Goal: Task Accomplishment & Management: Manage account settings

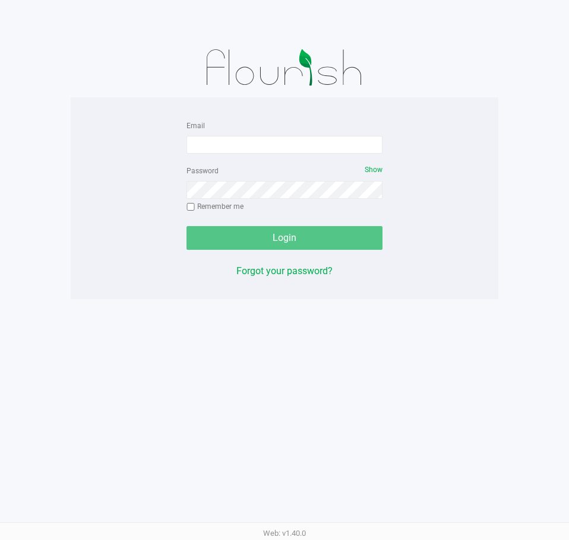
click at [105, 96] on div at bounding box center [284, 67] width 427 height 59
click at [274, 144] on input "Email" at bounding box center [284, 145] width 196 height 18
type input "Clemons@liveparallel.com"
click at [292, 174] on div "Password Show Remember me" at bounding box center [284, 189] width 196 height 53
click at [293, 179] on div "Password Show Remember me" at bounding box center [284, 189] width 196 height 53
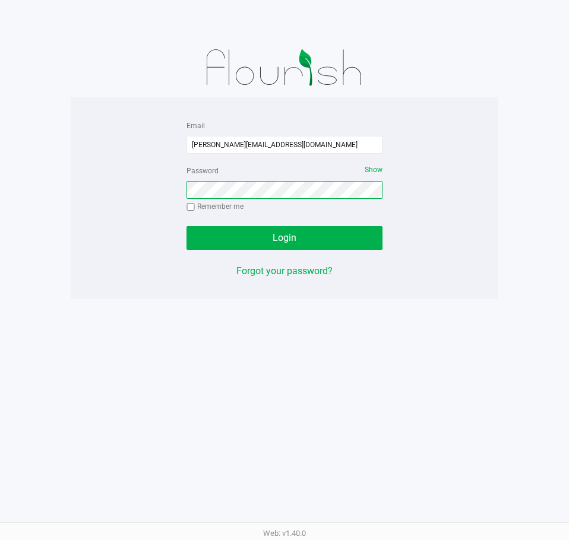
click at [186, 226] on button "Login" at bounding box center [284, 238] width 196 height 24
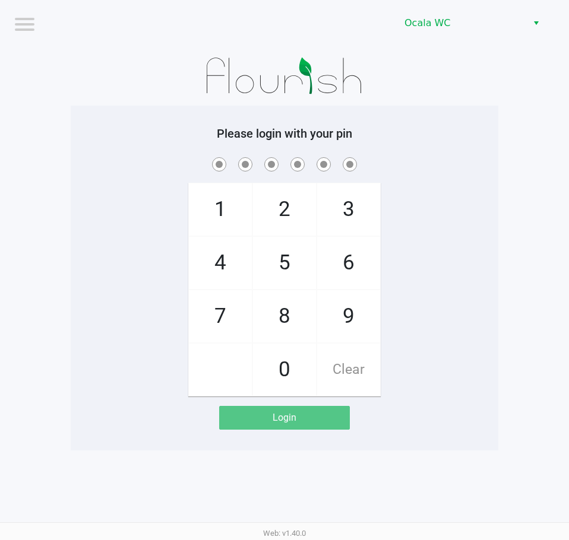
click at [524, 305] on app-pos-login-wrapper "Logout Ocala WC Please login with your pin 1 4 7 2 5 8 0 3 6 9 Clear Login" at bounding box center [284, 225] width 569 height 451
click at [442, 157] on span at bounding box center [285, 164] width 410 height 18
click at [464, 208] on div "1 4 7 2 5 8 0 3 6 9 Clear" at bounding box center [284, 276] width 427 height 242
checkbox input "true"
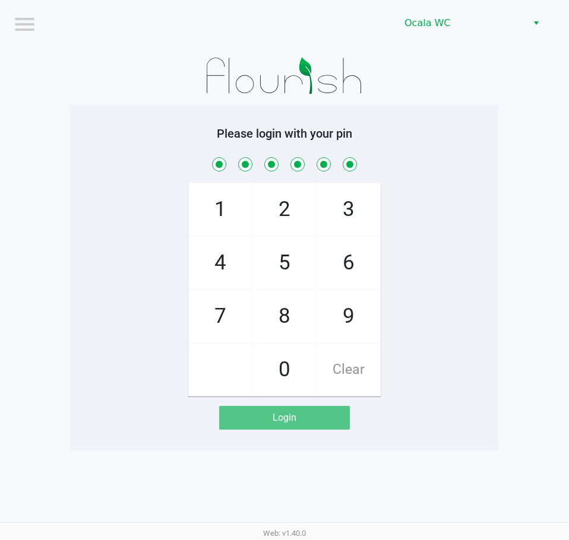
checkbox input "true"
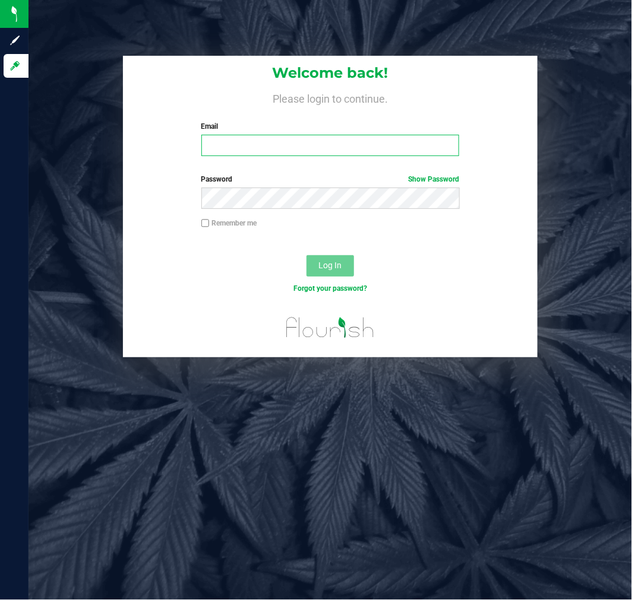
click at [224, 146] on input "Email" at bounding box center [330, 145] width 258 height 21
type input "[EMAIL_ADDRESS][DOMAIN_NAME]"
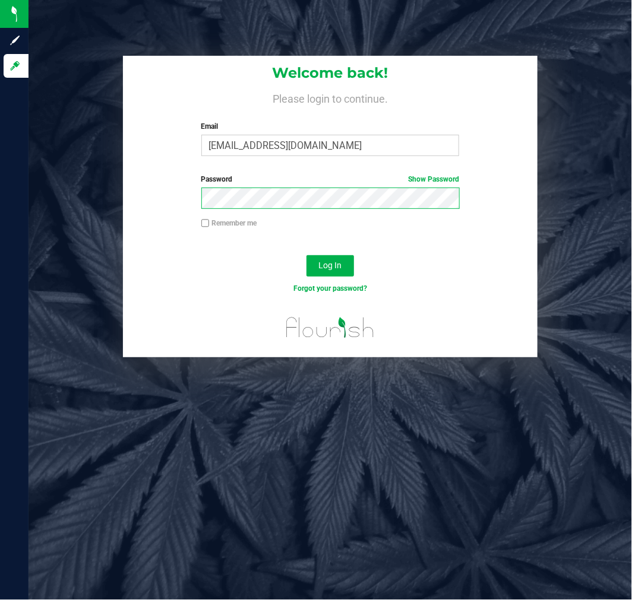
click at [306, 255] on button "Log In" at bounding box center [329, 265] width 47 height 21
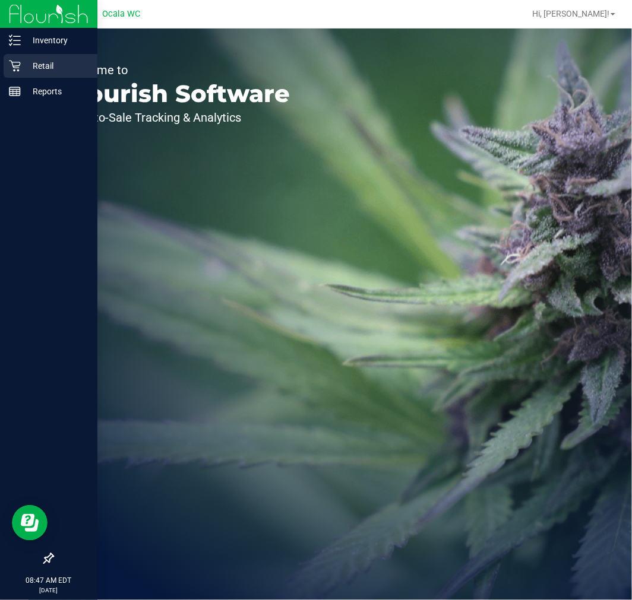
click at [12, 74] on div "Retail" at bounding box center [51, 66] width 94 height 24
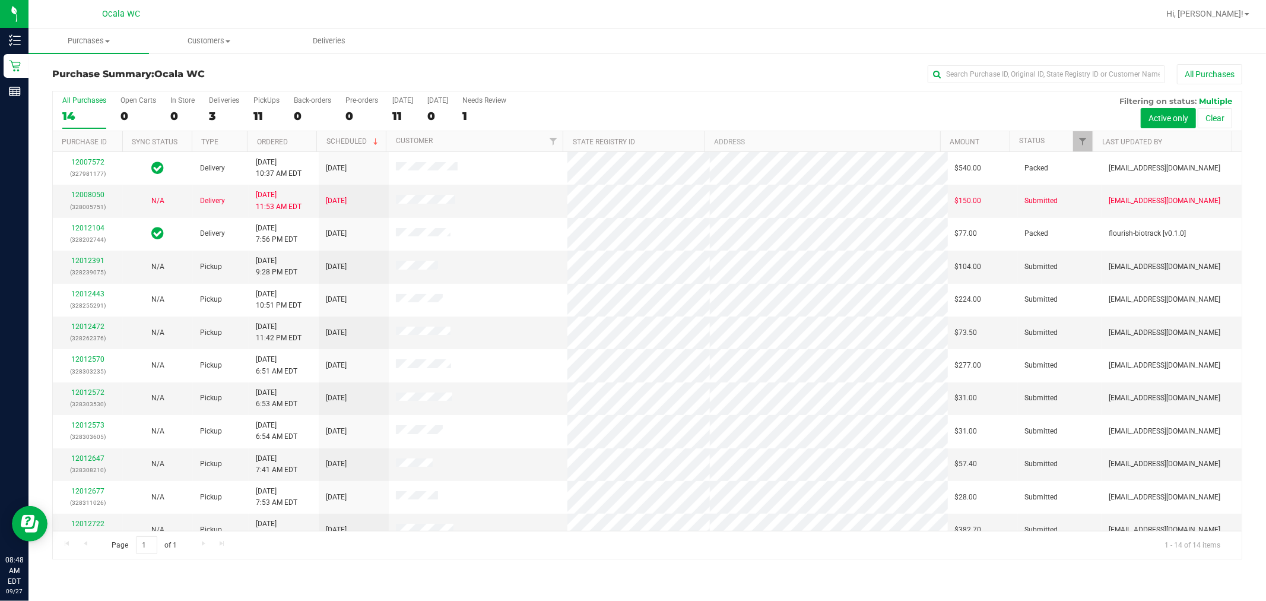
click at [559, 84] on div "Purchase Summary: Ocala WC All Purchases" at bounding box center [647, 77] width 1190 height 26
click at [93, 252] on td "12012391 (328239075)" at bounding box center [88, 267] width 70 height 33
click at [90, 259] on link "12012391" at bounding box center [87, 260] width 33 height 8
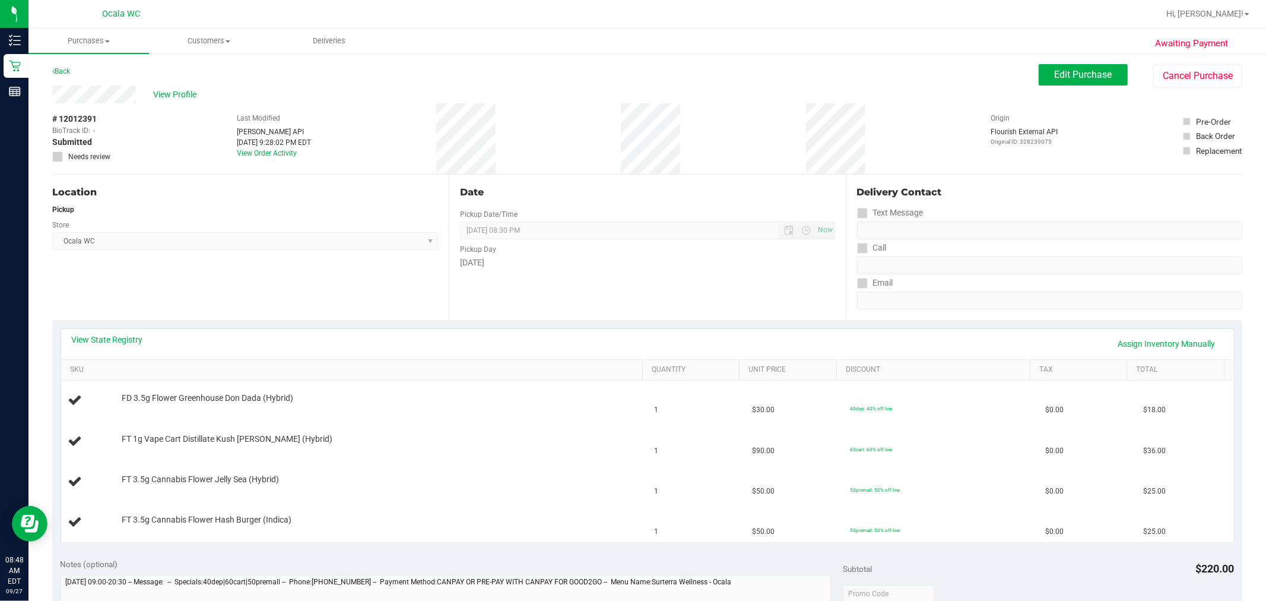
click at [631, 73] on div "Back Edit Purchase Cancel Purchase" at bounding box center [647, 74] width 1190 height 21
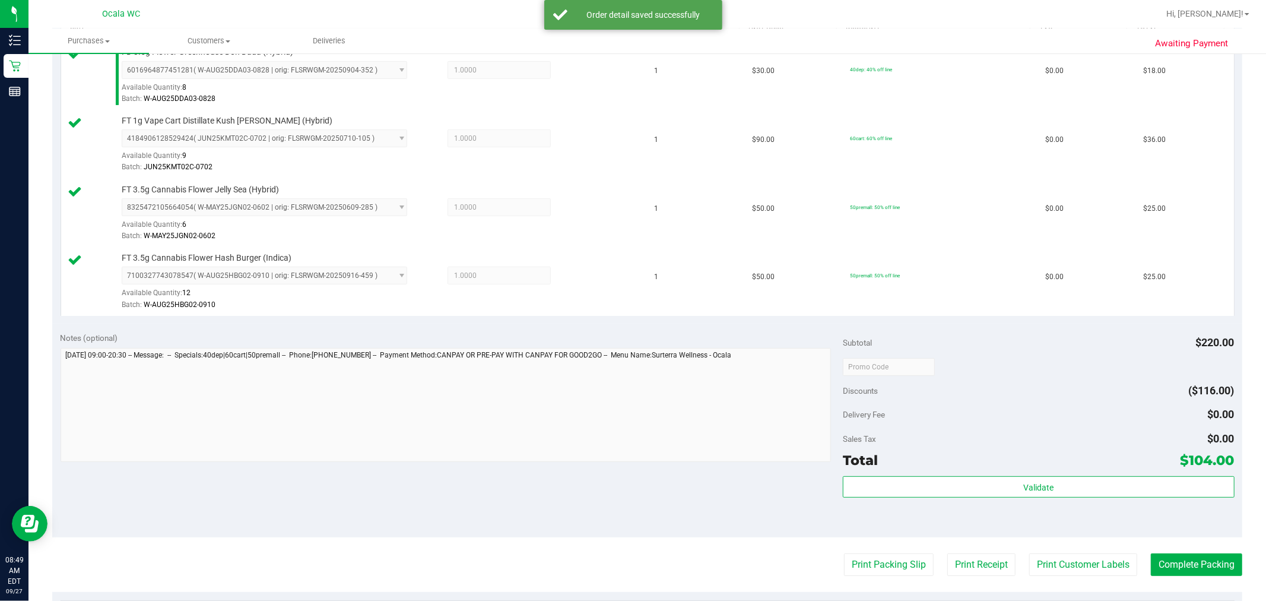
scroll to position [361, 0]
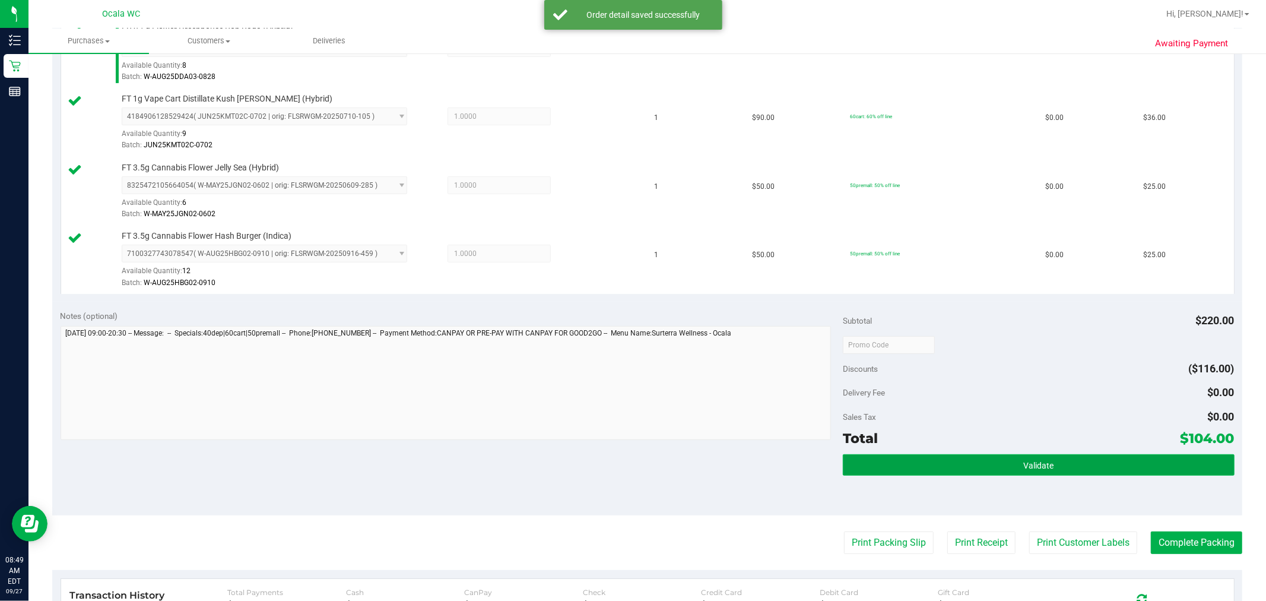
click at [631, 468] on button "Validate" at bounding box center [1038, 464] width 391 height 21
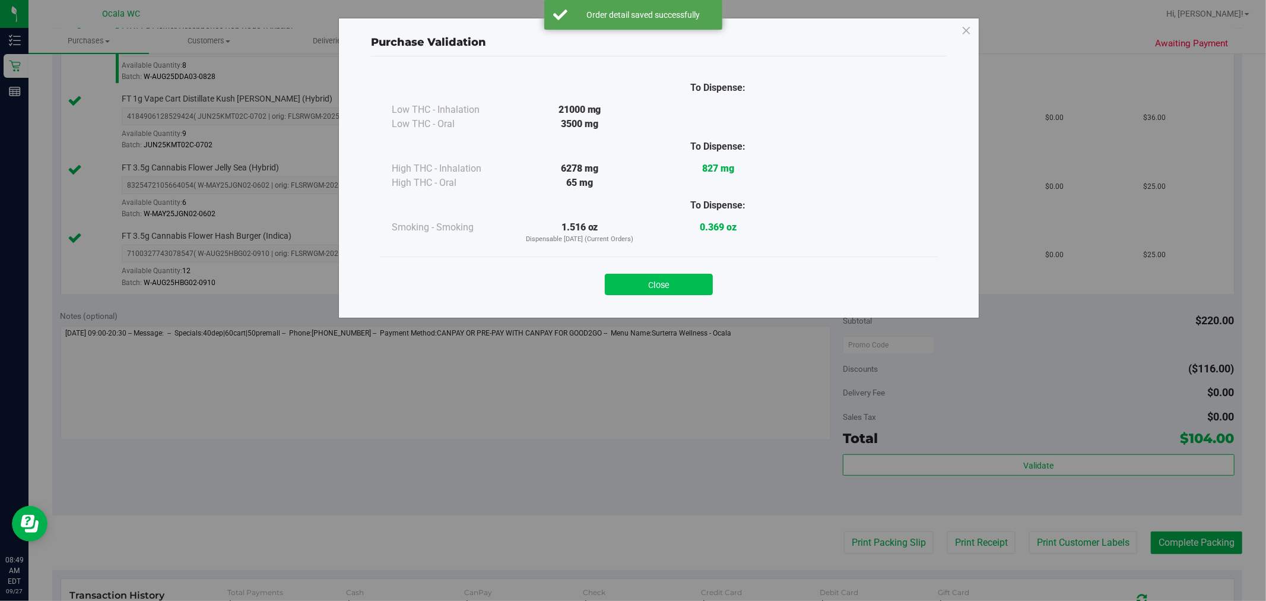
click at [631, 289] on button "Close" at bounding box center [659, 284] width 108 height 21
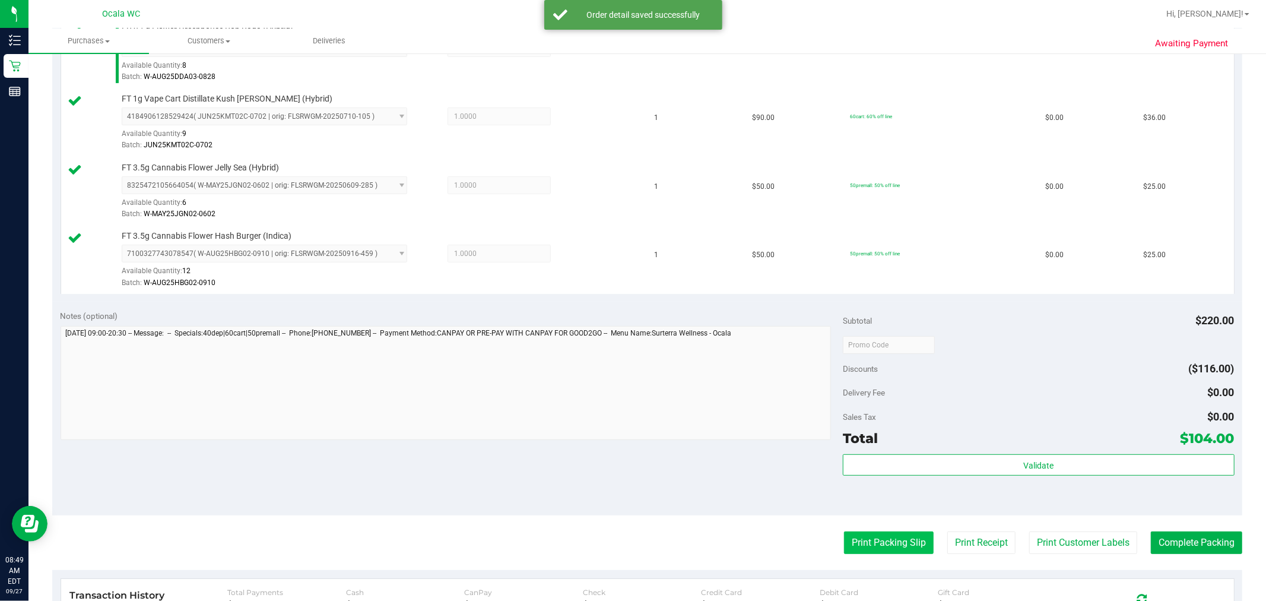
click at [631, 554] on button "Print Packing Slip" at bounding box center [889, 542] width 90 height 23
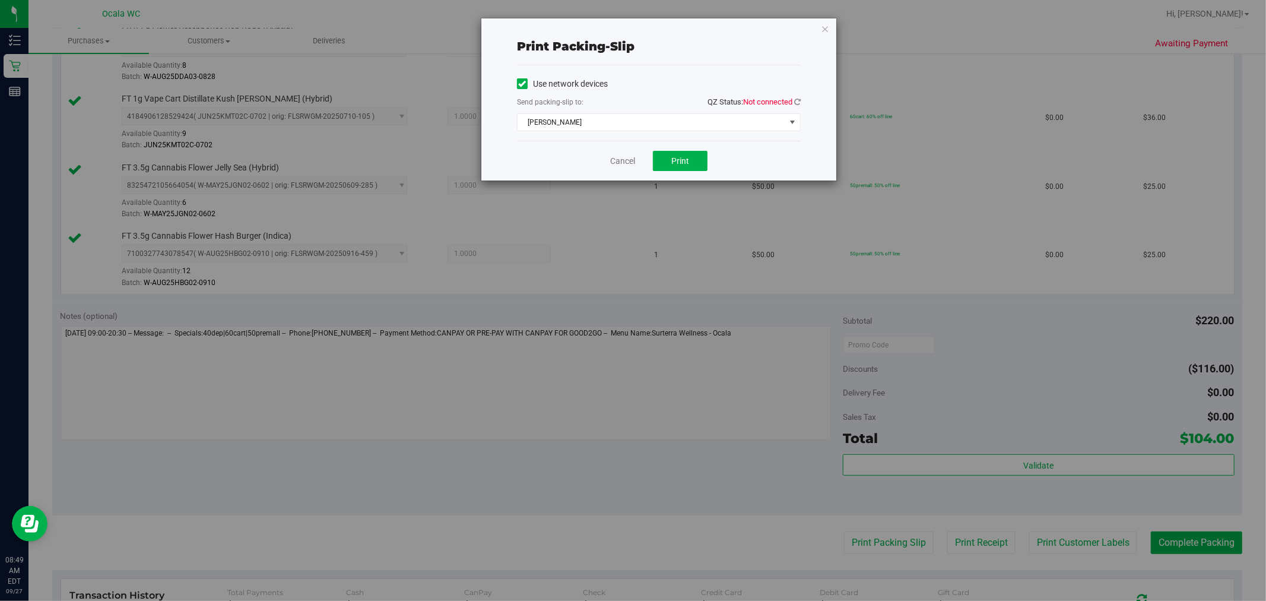
click at [631, 99] on span "QZ Status: Not connected" at bounding box center [754, 101] width 93 height 9
click at [631, 101] on icon at bounding box center [797, 102] width 7 height 8
click at [631, 115] on span "[PERSON_NAME]" at bounding box center [652, 122] width 268 height 17
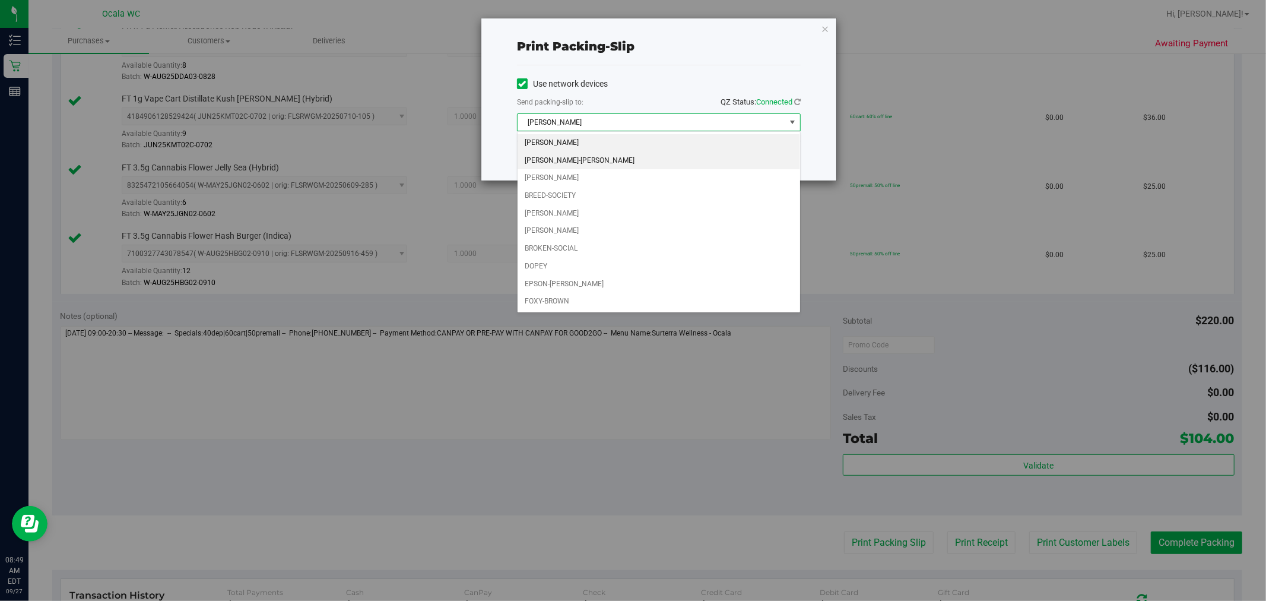
click at [586, 162] on li "[PERSON_NAME]-[PERSON_NAME]" at bounding box center [659, 161] width 283 height 18
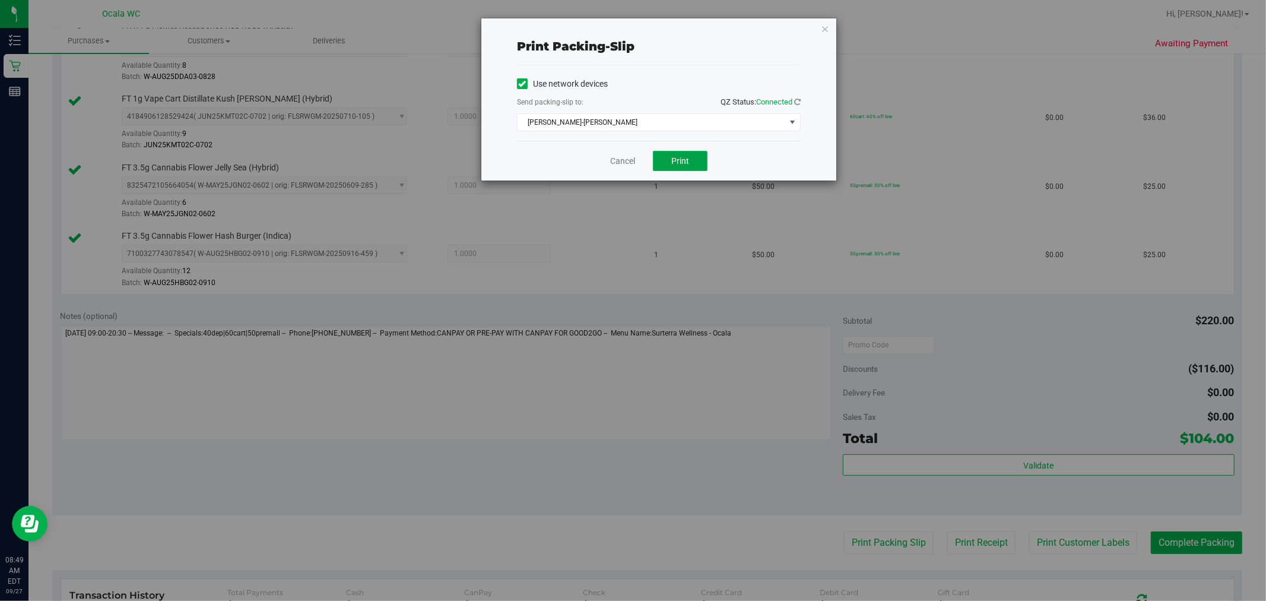
click at [631, 161] on button "Print" at bounding box center [680, 161] width 55 height 20
click at [623, 162] on link "Cancel" at bounding box center [622, 161] width 25 height 12
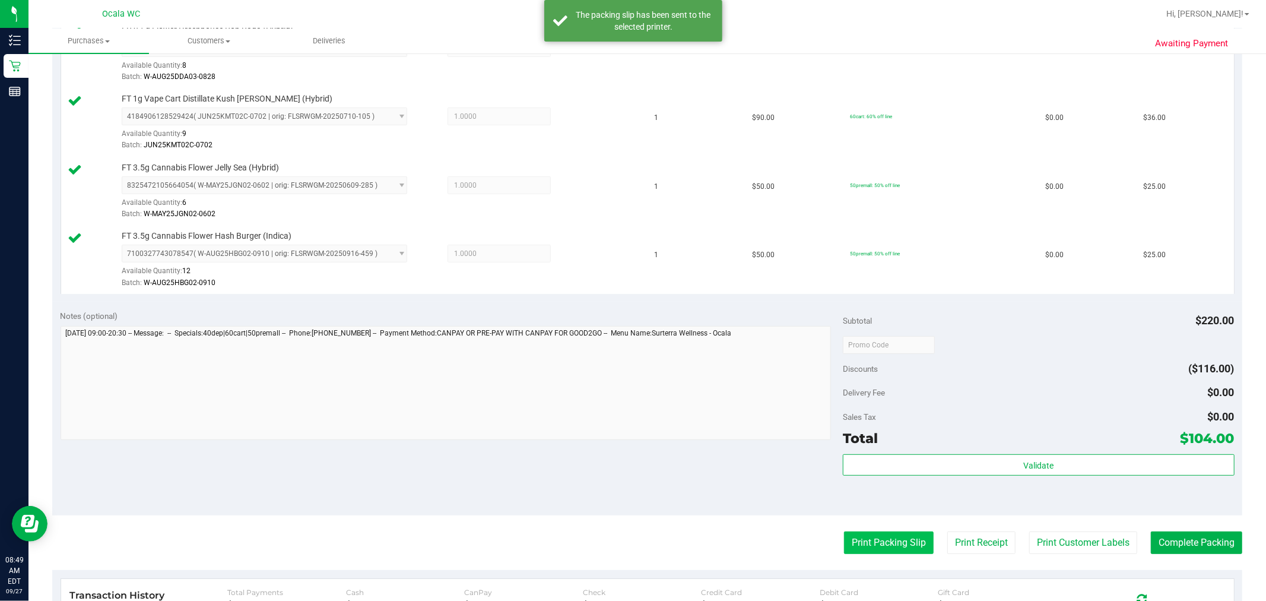
drag, startPoint x: 666, startPoint y: 443, endPoint x: 882, endPoint y: 545, distance: 238.8
click at [631, 443] on div at bounding box center [446, 384] width 771 height 117
click at [631, 538] on button "Complete Packing" at bounding box center [1196, 542] width 91 height 23
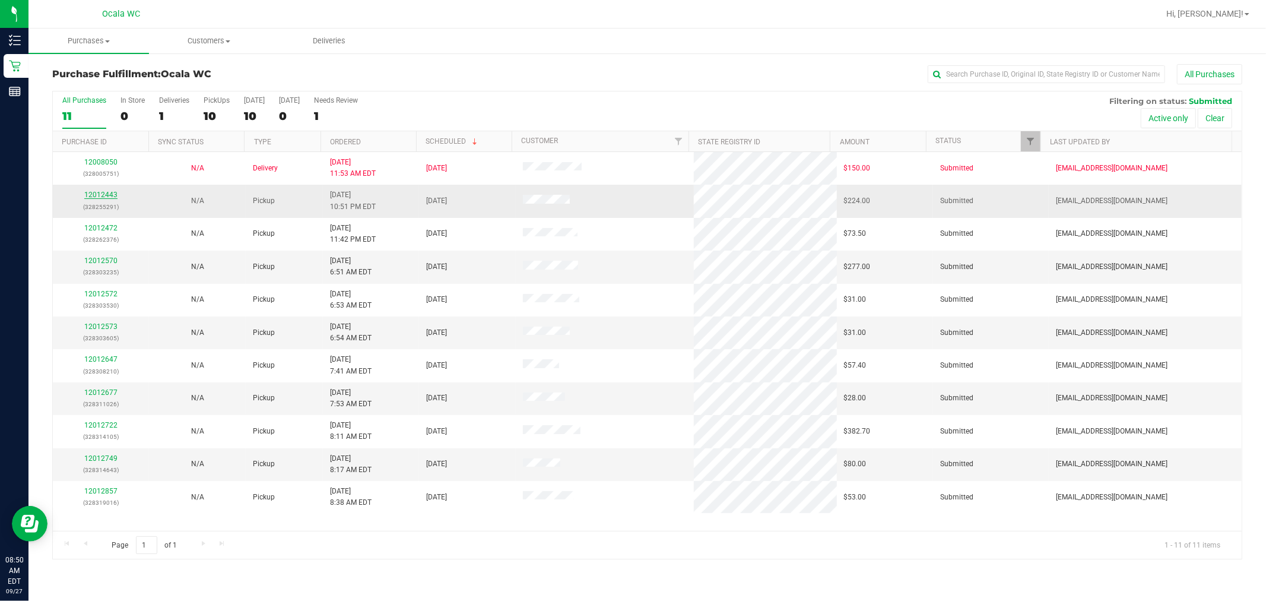
click at [96, 195] on link "12012443" at bounding box center [100, 195] width 33 height 8
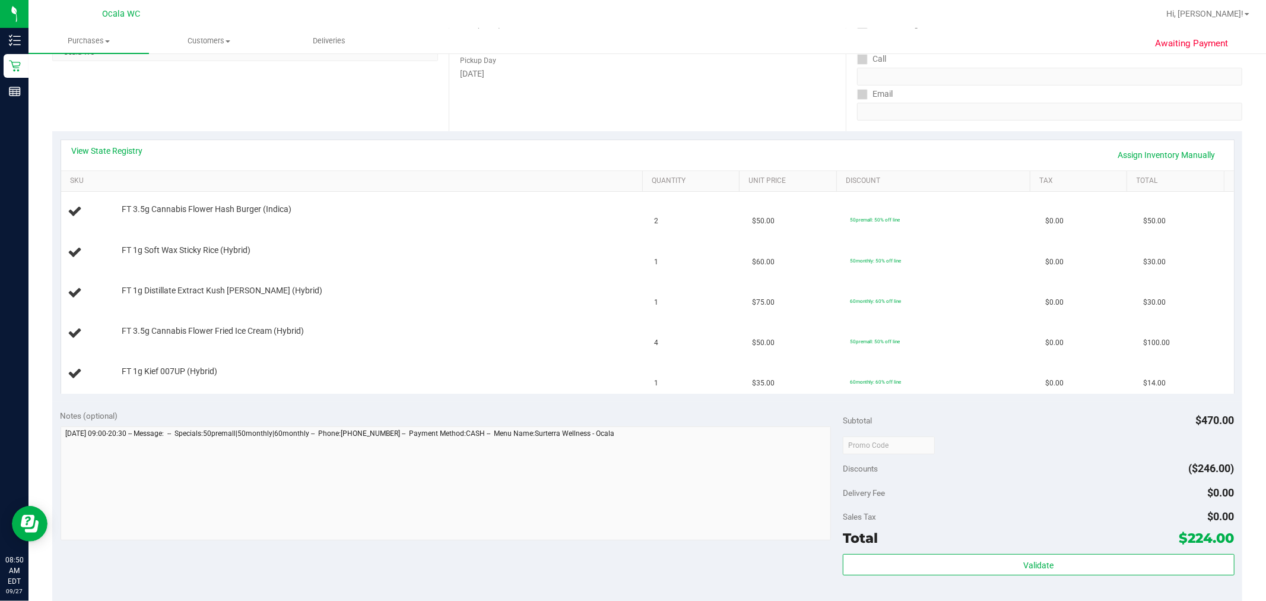
scroll to position [191, 0]
click at [138, 150] on link "View State Registry" at bounding box center [107, 149] width 71 height 12
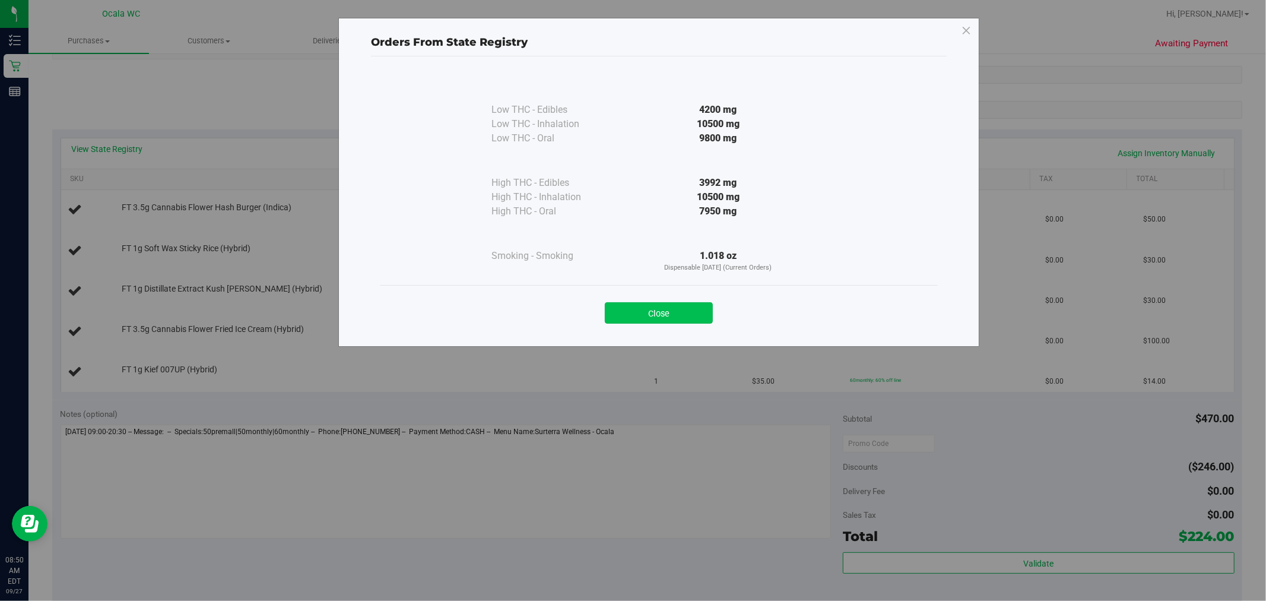
click at [631, 316] on button "Close" at bounding box center [659, 312] width 108 height 21
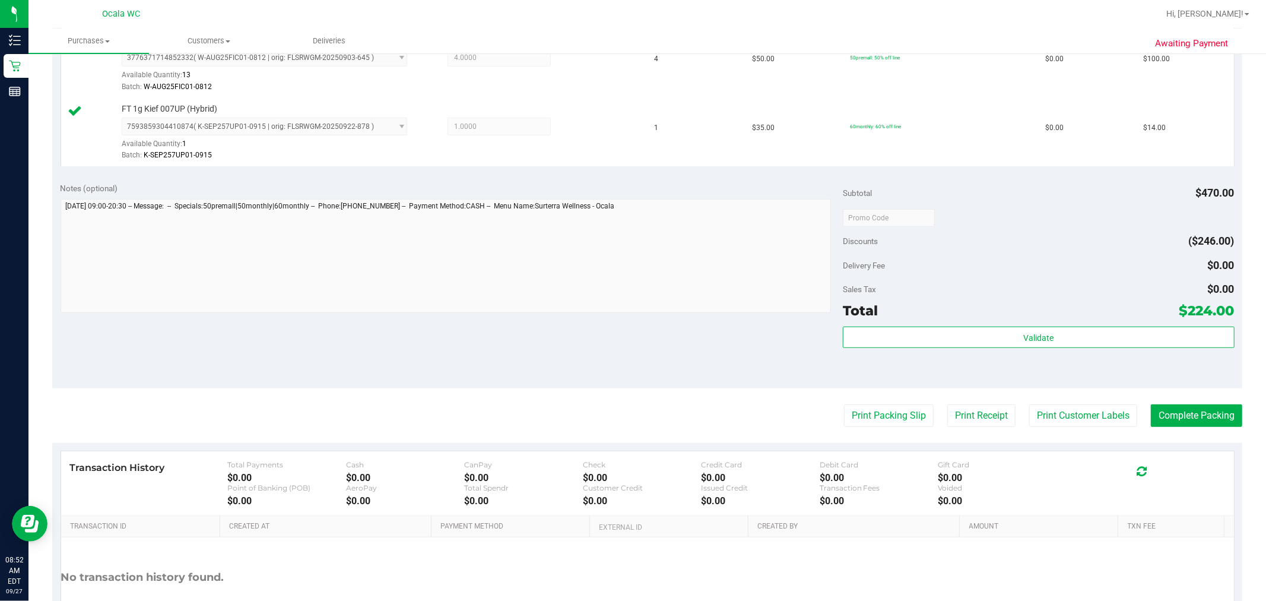
scroll to position [567, 0]
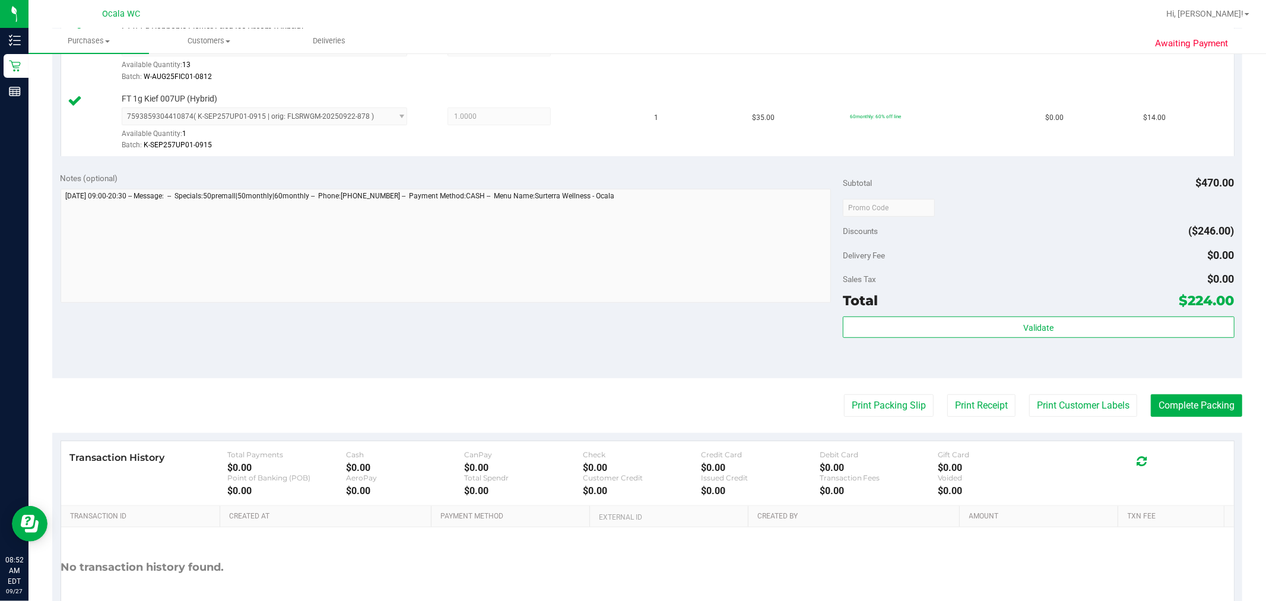
click at [631, 354] on div "Validate" at bounding box center [1038, 342] width 391 height 53
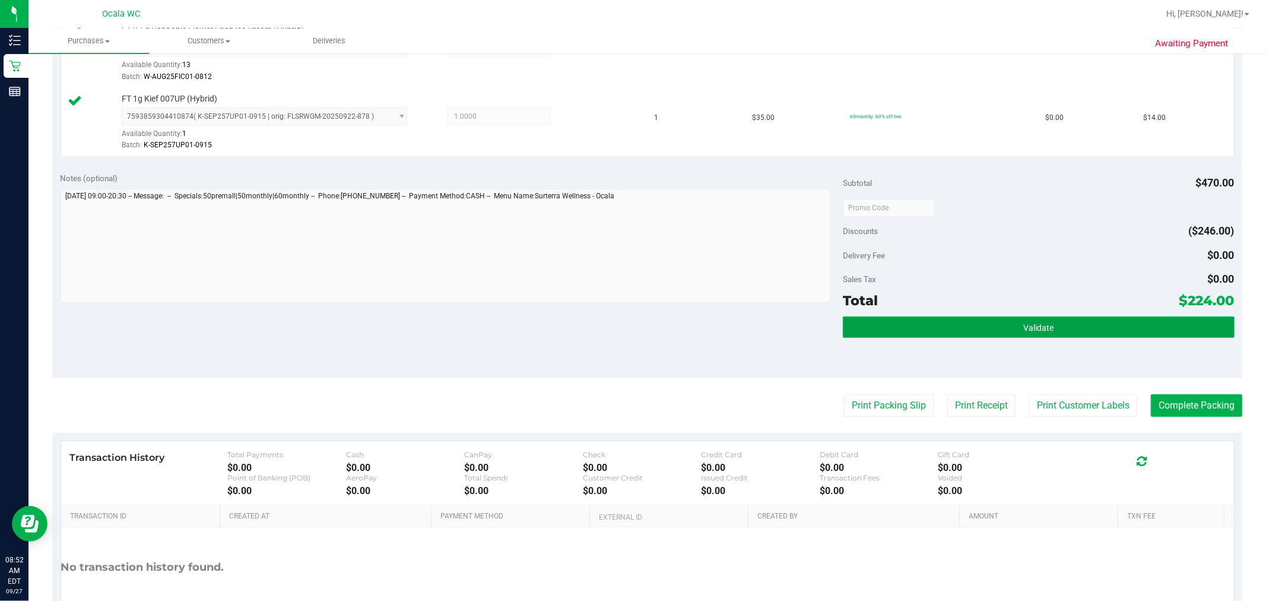
click at [631, 333] on button "Validate" at bounding box center [1038, 326] width 391 height 21
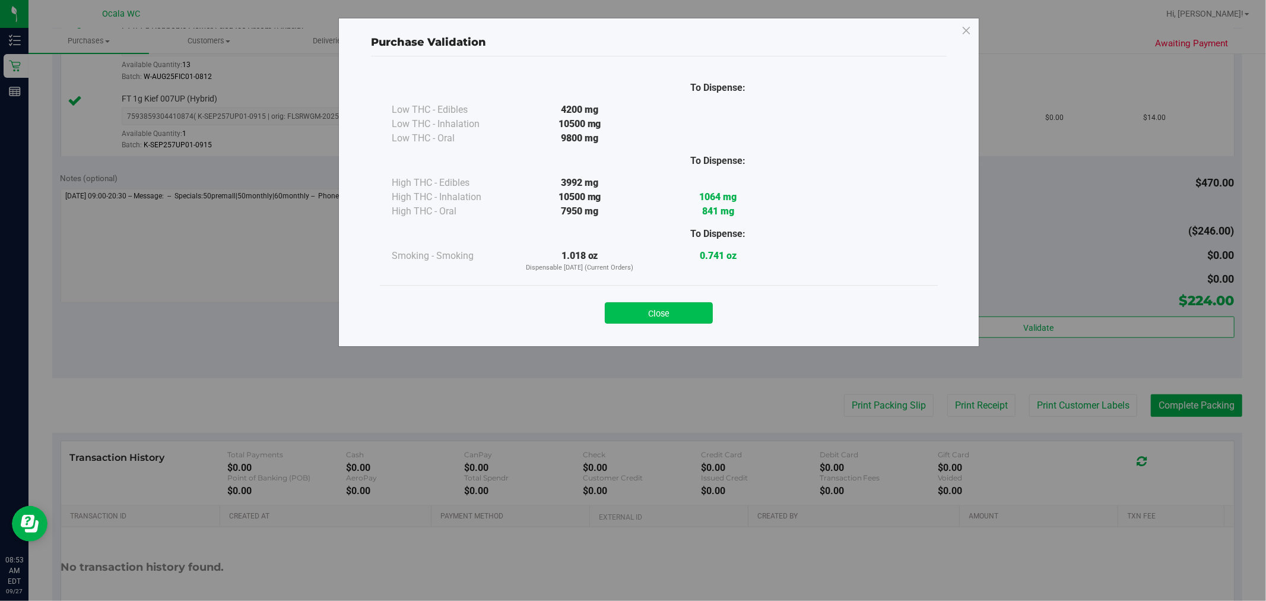
click at [631, 306] on button "Close" at bounding box center [659, 312] width 108 height 21
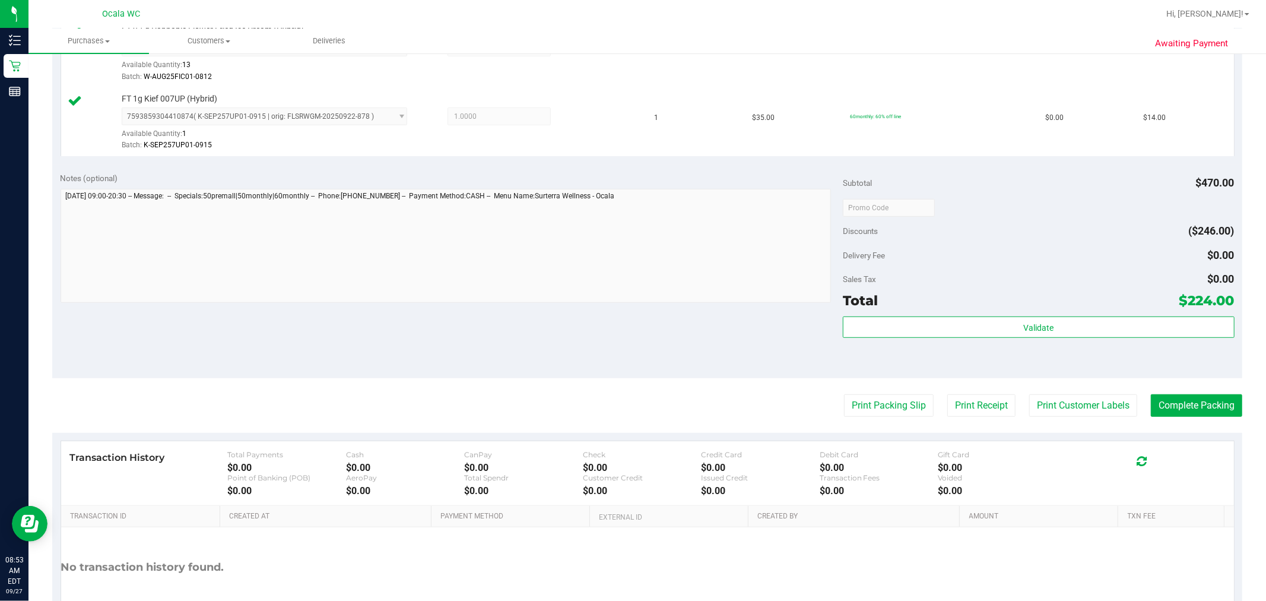
click at [631, 365] on div "Notes (optional) Subtotal $470.00 Discounts ($246.00) Delivery Fee $0.00 Sales …" at bounding box center [647, 271] width 1190 height 214
click at [631, 416] on button "Print Packing Slip" at bounding box center [889, 405] width 90 height 23
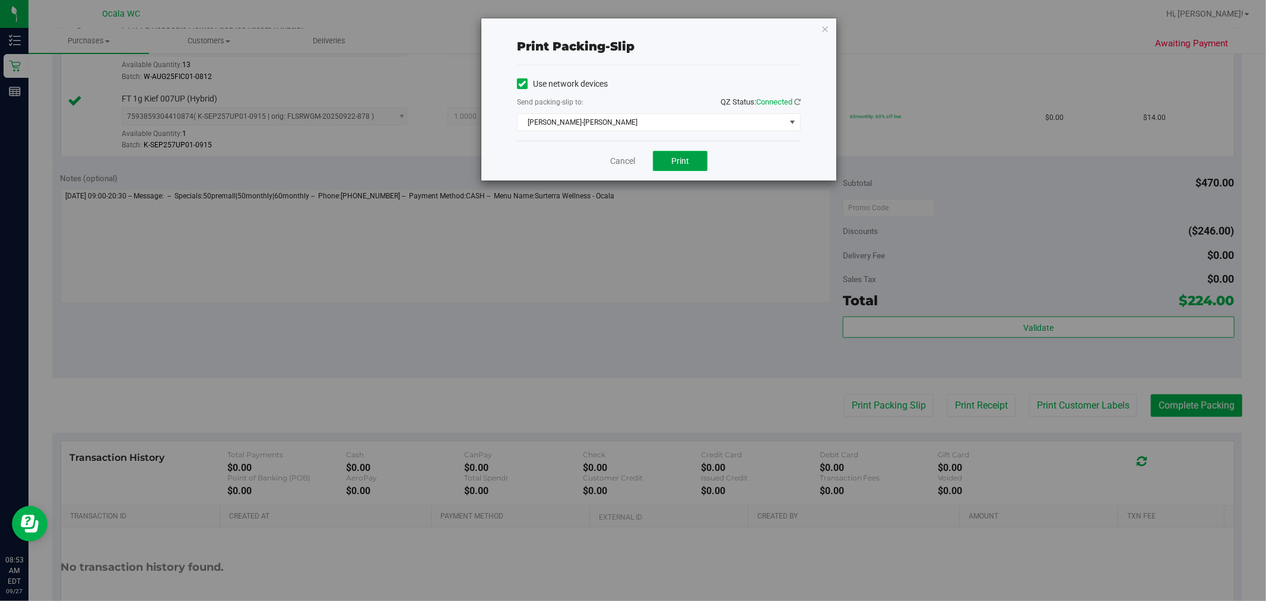
click at [631, 167] on button "Print" at bounding box center [680, 161] width 55 height 20
click at [626, 179] on div "Cancel Print" at bounding box center [659, 161] width 284 height 40
click at [626, 165] on link "Cancel" at bounding box center [622, 161] width 25 height 12
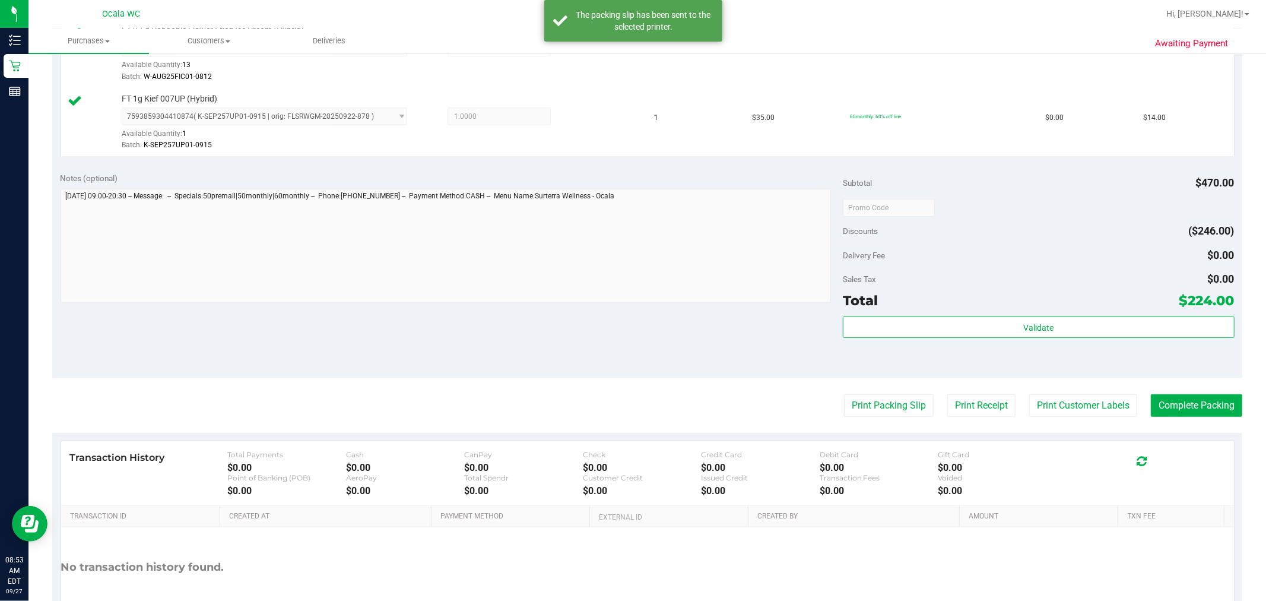
click at [631, 319] on div "Notes (optional) Subtotal $470.00 Discounts ($246.00) Delivery Fee $0.00 Sales …" at bounding box center [647, 271] width 1190 height 214
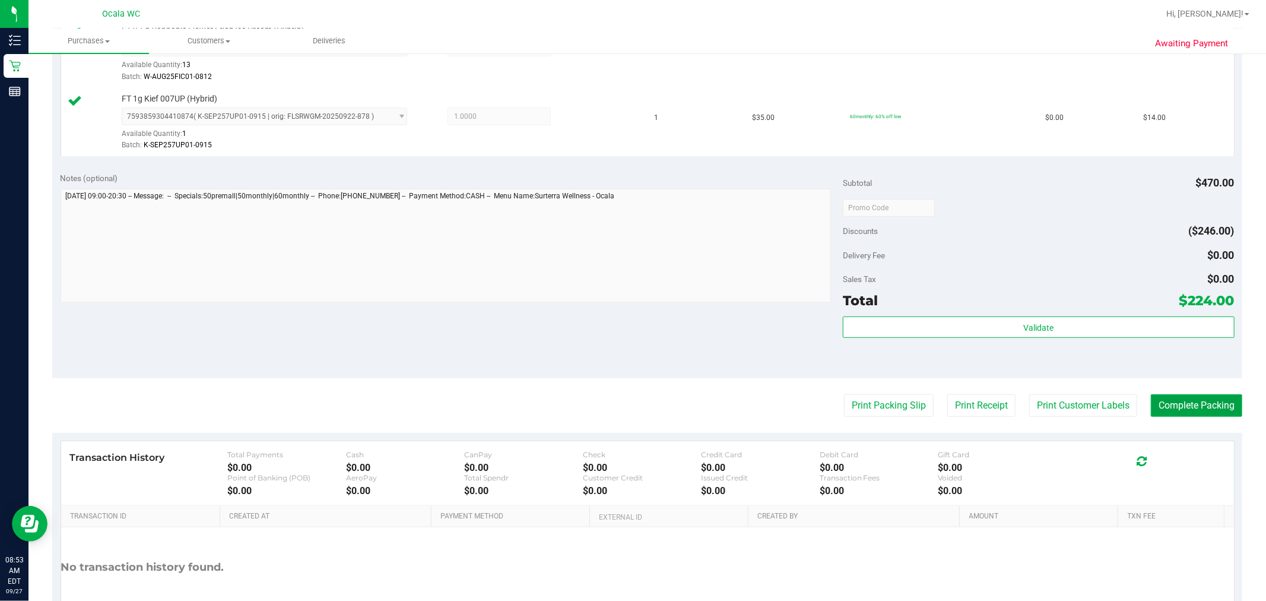
click at [631, 407] on button "Complete Packing" at bounding box center [1196, 405] width 91 height 23
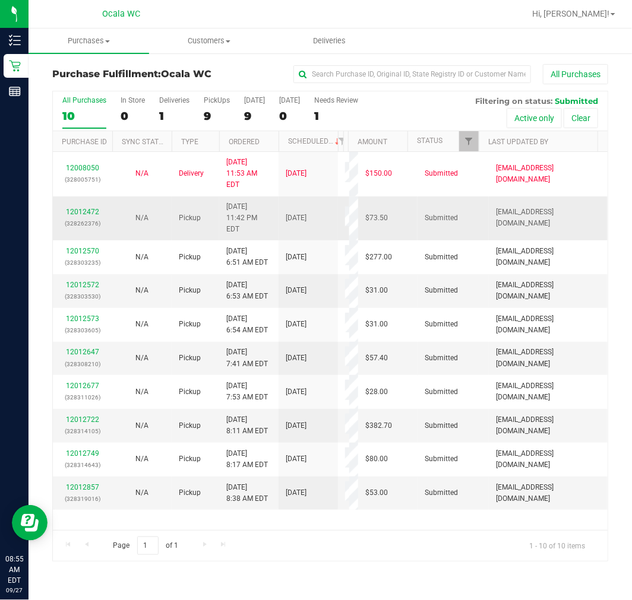
click at [90, 207] on div "12012472 (328262376)" at bounding box center [82, 218] width 45 height 23
click at [88, 208] on link "12012472" at bounding box center [82, 212] width 33 height 8
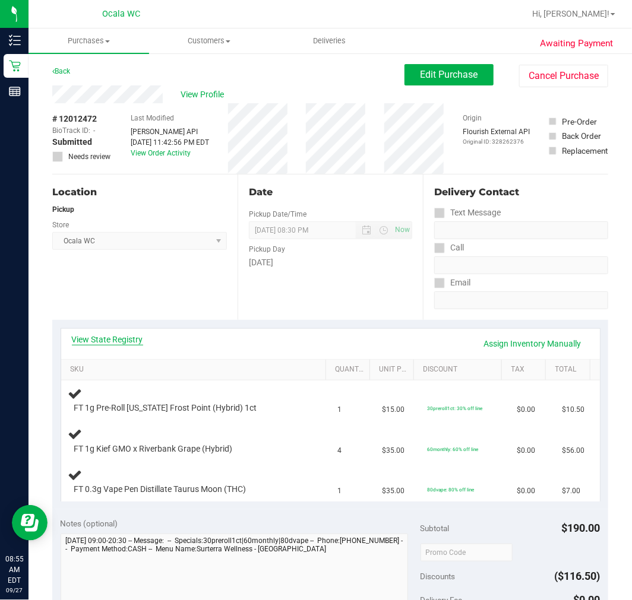
click at [123, 343] on link "View State Registry" at bounding box center [107, 340] width 71 height 12
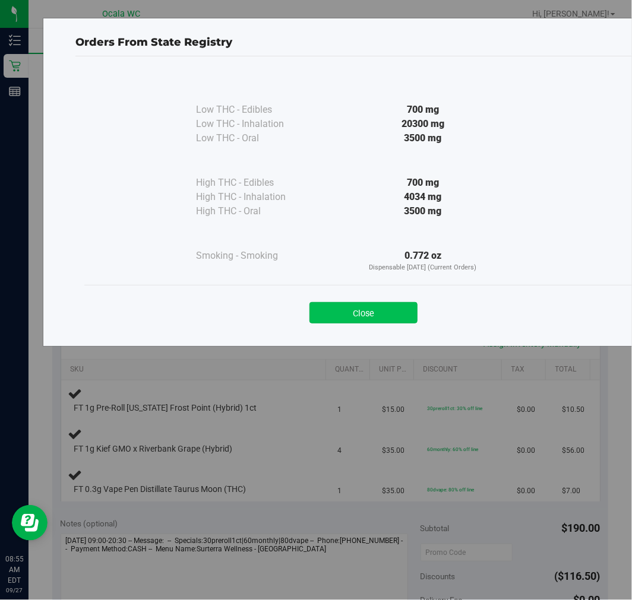
click at [397, 305] on button "Close" at bounding box center [363, 312] width 108 height 21
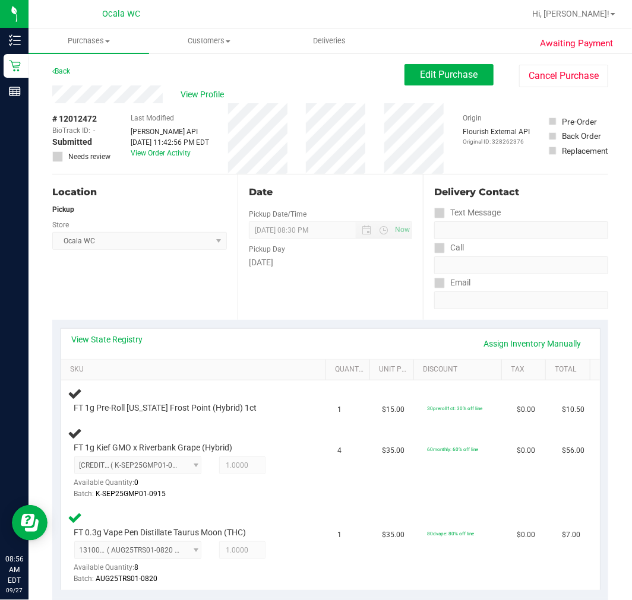
click at [345, 296] on div "Date Pickup Date/Time [DATE] Now [DATE] 08:30 PM Now Pickup Day [DATE]" at bounding box center [329, 247] width 185 height 145
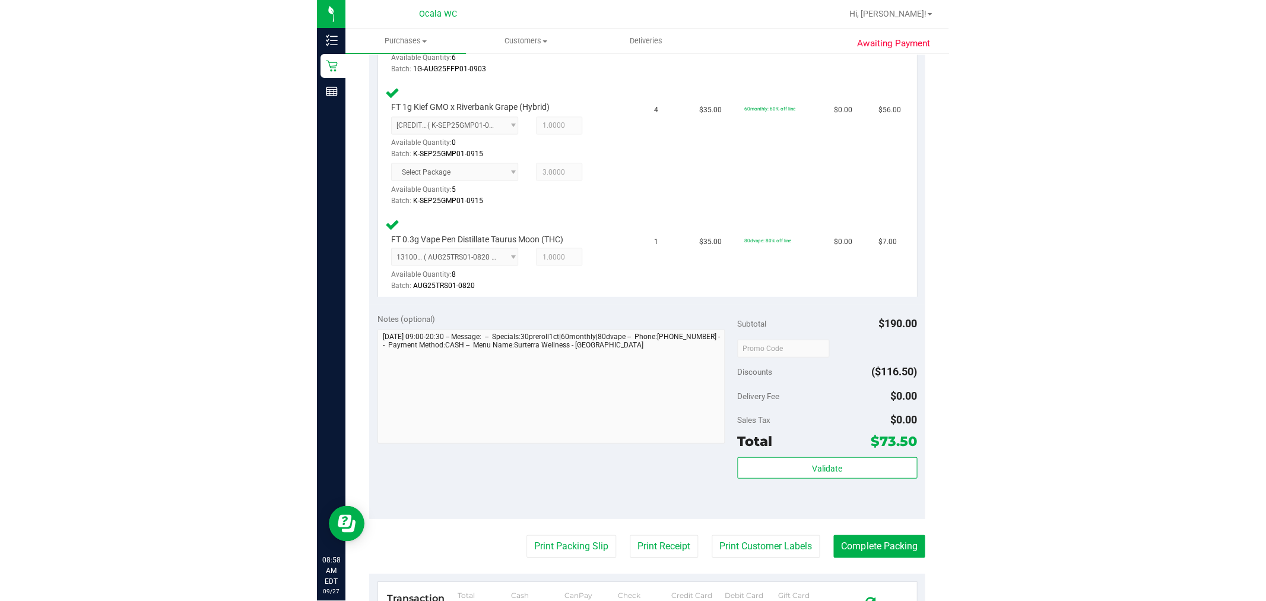
scroll to position [395, 0]
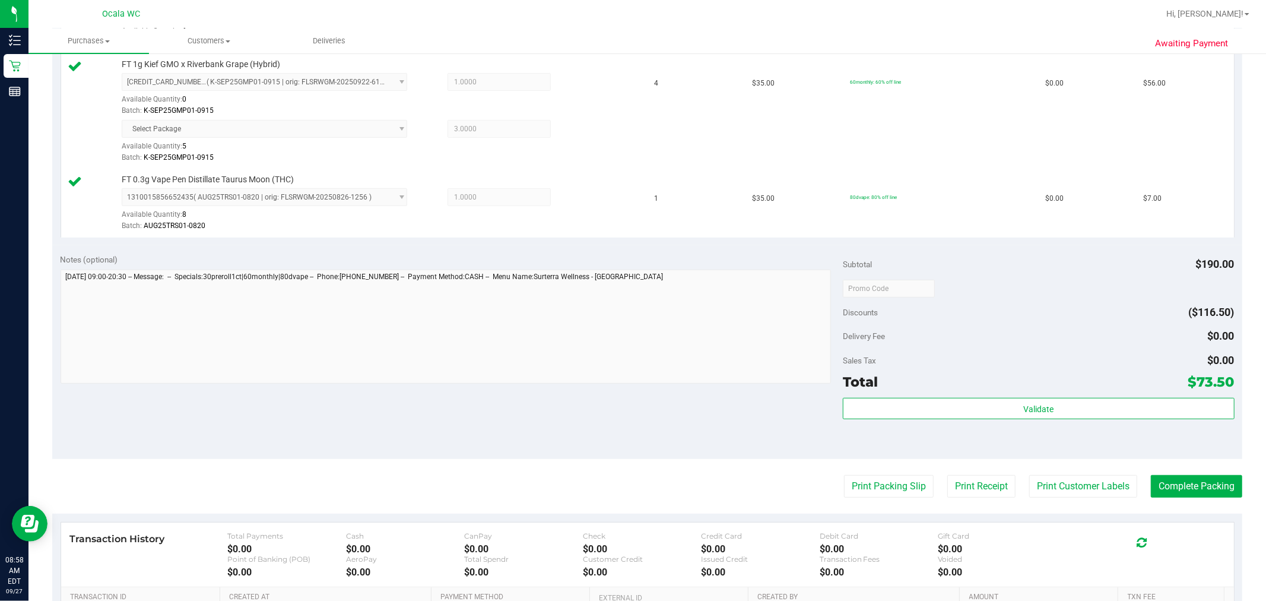
click at [622, 438] on div "Notes (optional) Subtotal $190.00 Discounts ($116.50) Delivery Fee $0.00 Sales …" at bounding box center [647, 352] width 1190 height 214
click at [631, 449] on div "Notes (optional) Subtotal $190.00 Discounts ($116.50) Delivery Fee $0.00 Sales …" at bounding box center [647, 352] width 1190 height 214
click at [631, 454] on div "Notes (optional) Subtotal $190.00 Discounts ($116.50) Delivery Fee $0.00 Sales …" at bounding box center [647, 352] width 1190 height 214
click at [631, 483] on button "Print Packing Slip" at bounding box center [889, 486] width 90 height 23
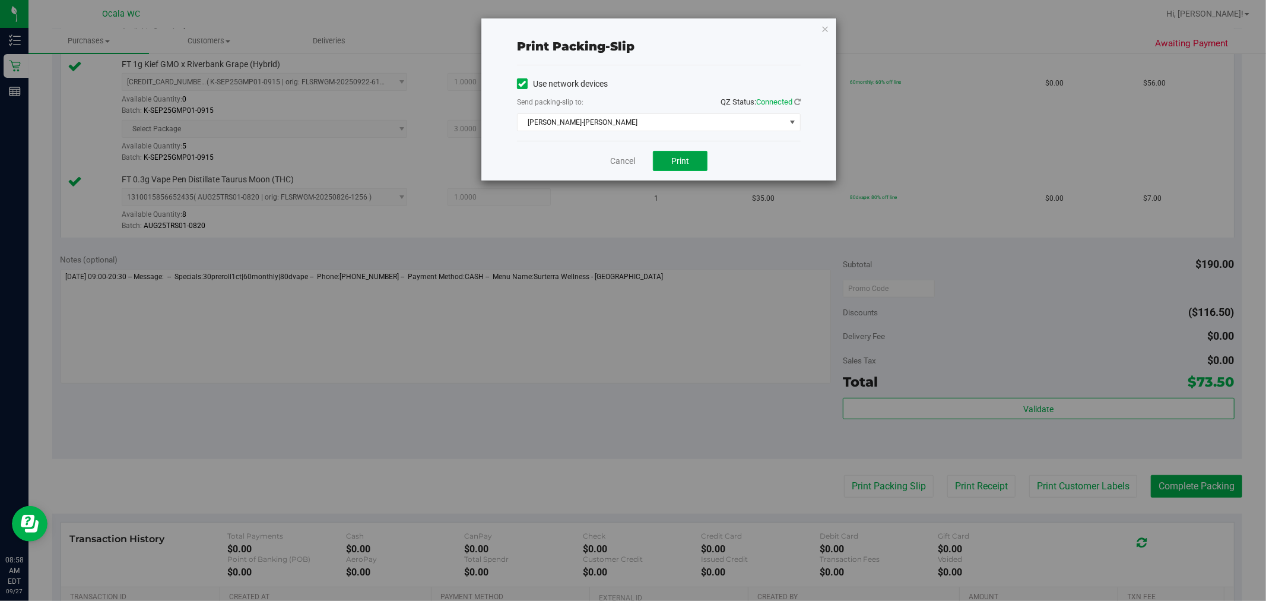
click at [631, 156] on span "Print" at bounding box center [680, 160] width 18 height 9
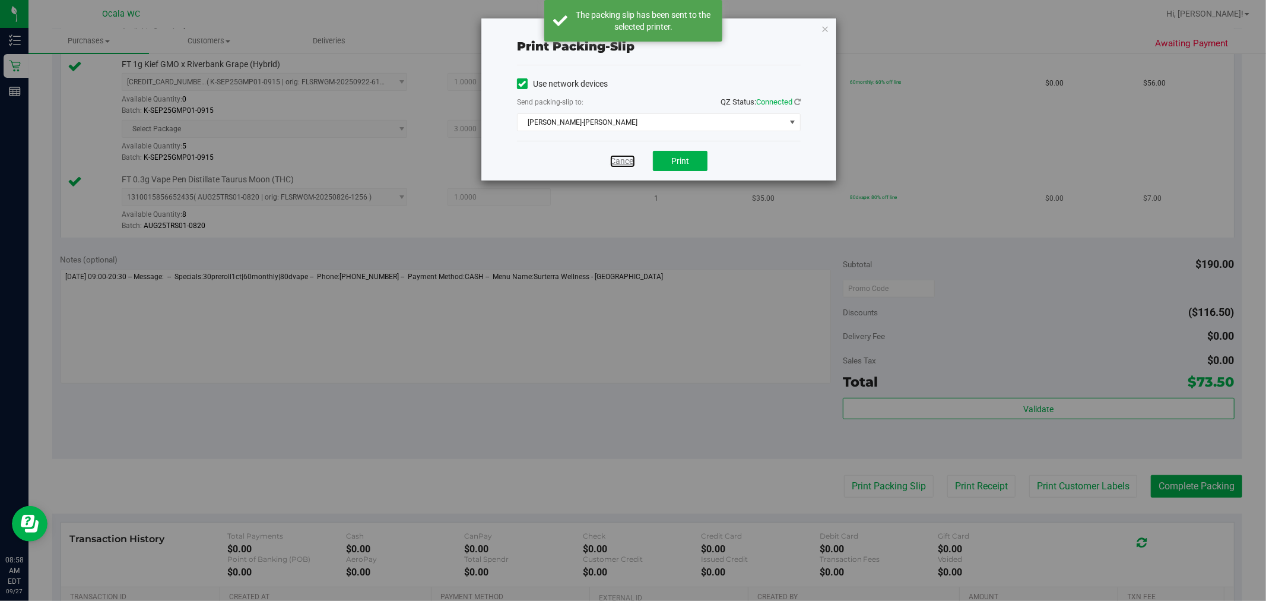
drag, startPoint x: 629, startPoint y: 162, endPoint x: 671, endPoint y: 215, distance: 67.2
click at [629, 162] on link "Cancel" at bounding box center [622, 161] width 25 height 12
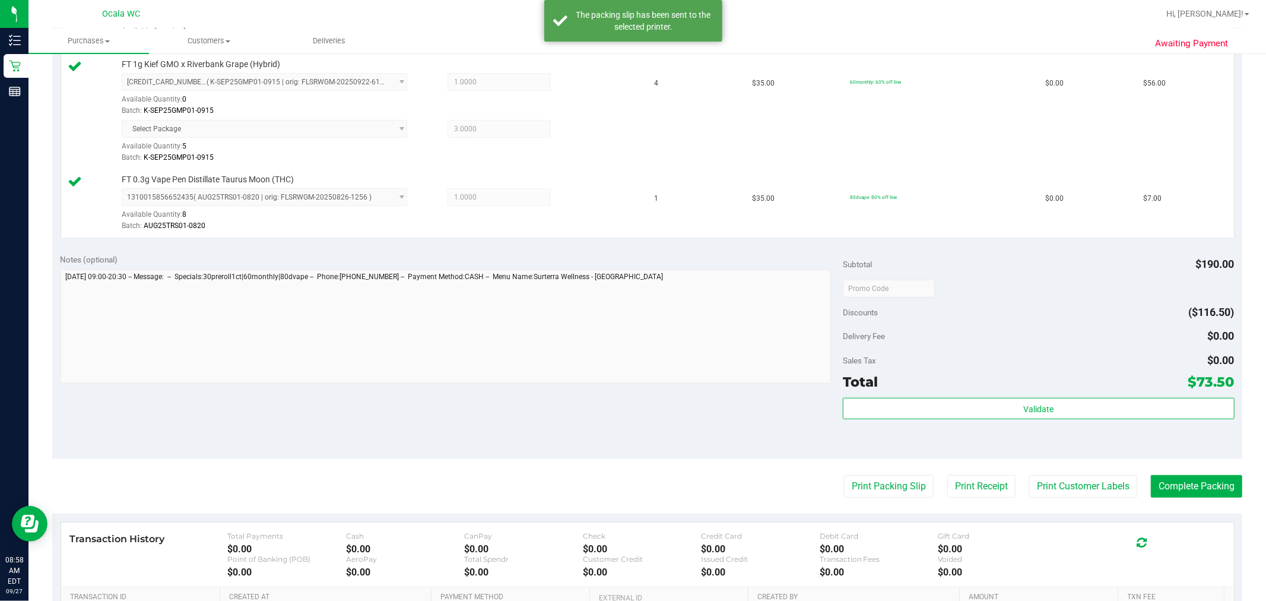
click at [631, 446] on div "Validate" at bounding box center [1038, 424] width 391 height 53
click at [631, 454] on div "Notes (optional) Subtotal $190.00 Discounts ($116.50) Delivery Fee $0.00 Sales …" at bounding box center [647, 352] width 1190 height 214
click at [631, 480] on button "Complete Packing" at bounding box center [1196, 486] width 91 height 23
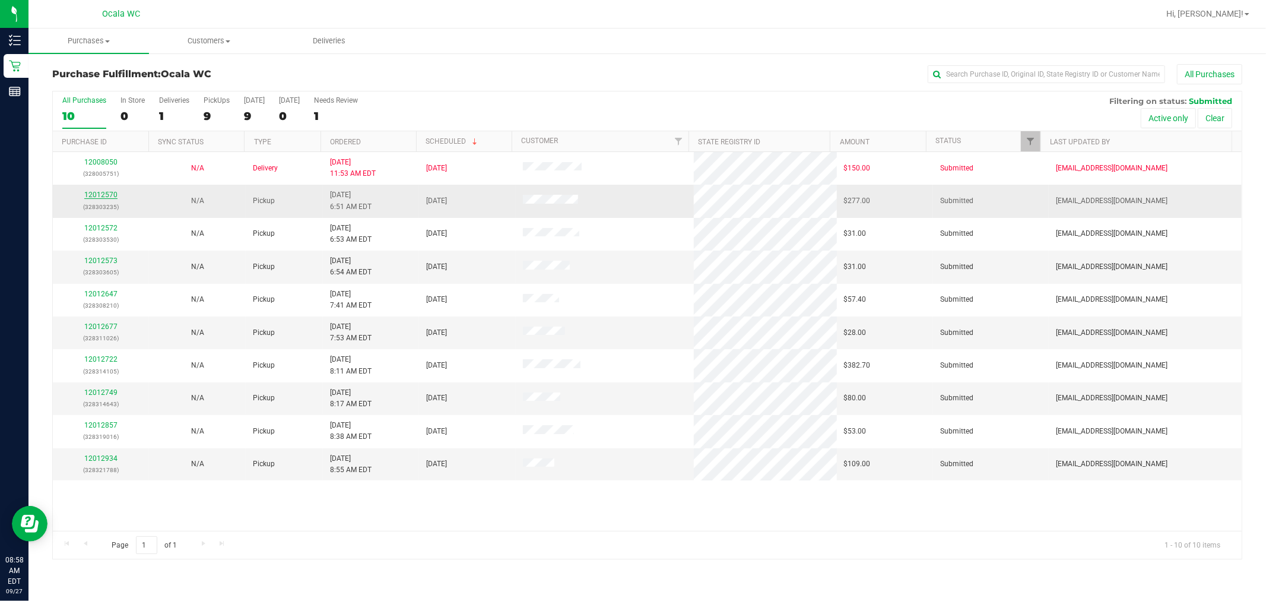
click at [110, 197] on link "12012570" at bounding box center [100, 195] width 33 height 8
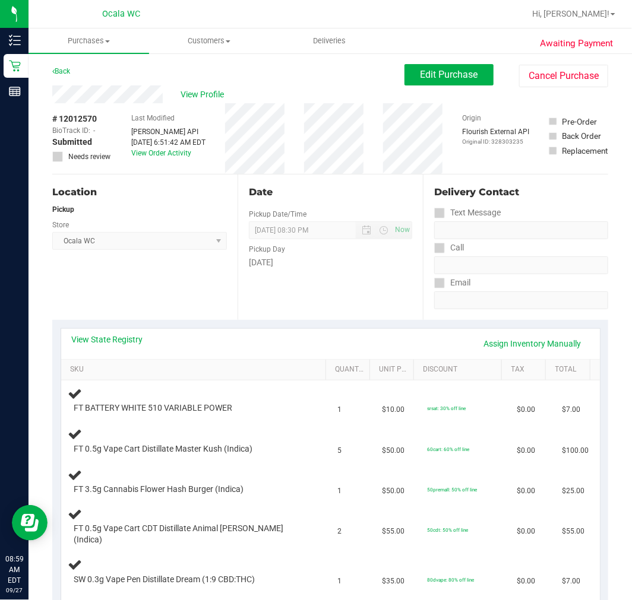
click at [170, 299] on div "Location Pickup Store Ocala WC Select Store [PERSON_NAME][GEOGRAPHIC_DATA] [PER…" at bounding box center [144, 247] width 185 height 145
click at [171, 287] on div "Location Pickup Store Ocala WC Select Store [PERSON_NAME][GEOGRAPHIC_DATA] [PER…" at bounding box center [144, 247] width 185 height 145
click at [313, 305] on div "Date Pickup Date/Time [DATE] Now [DATE] 08:30 PM Now Pickup Day [DATE]" at bounding box center [329, 247] width 185 height 145
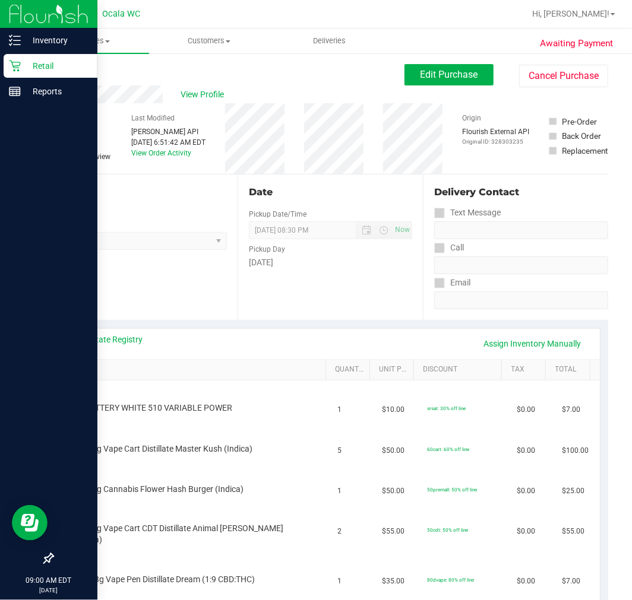
click at [18, 68] on icon at bounding box center [14, 66] width 11 height 11
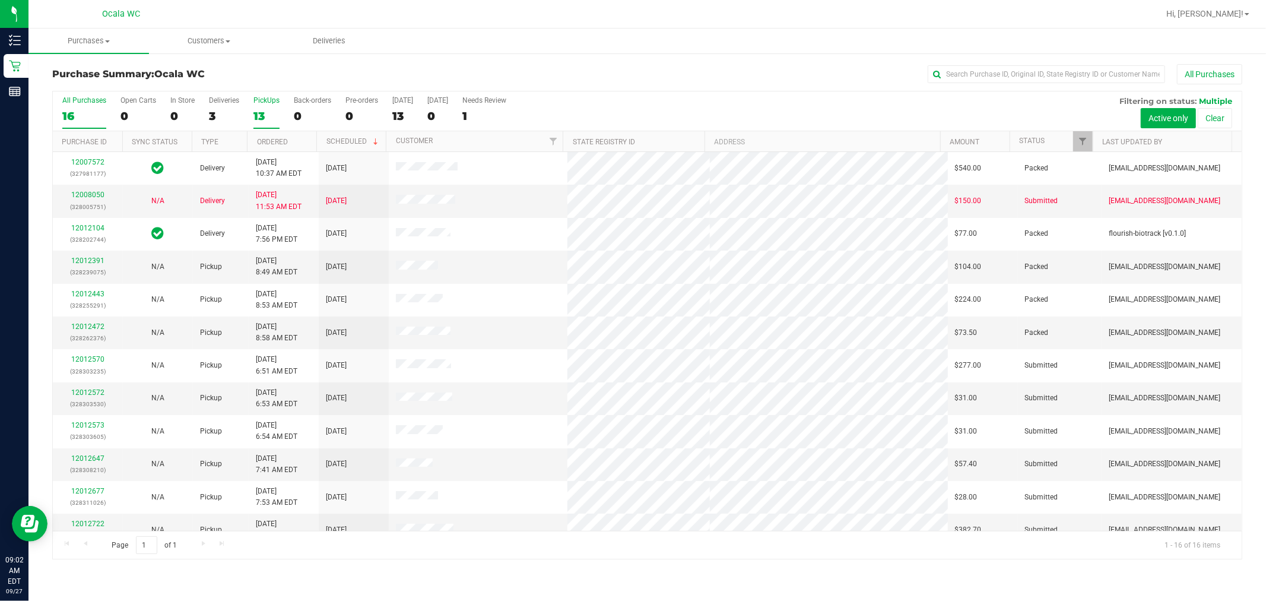
click at [266, 101] on div "PickUps" at bounding box center [267, 100] width 26 height 8
click at [0, 0] on input "PickUps 13" at bounding box center [0, 0] width 0 height 0
click at [90, 325] on link "12012573" at bounding box center [87, 326] width 33 height 8
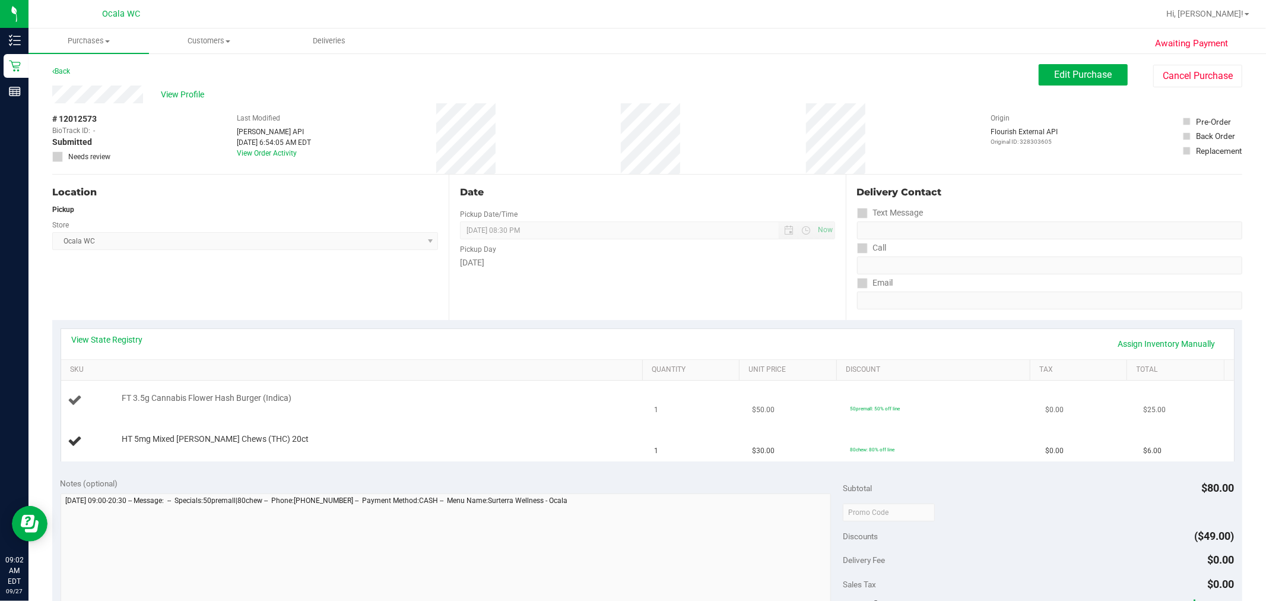
click at [461, 381] on td "FT 3.5g Cannabis Flower Hash Burger (Indica)" at bounding box center [354, 401] width 587 height 40
click at [512, 422] on td "HT 5mg Mixed [PERSON_NAME] Chews (THC) 20ct" at bounding box center [354, 442] width 587 height 40
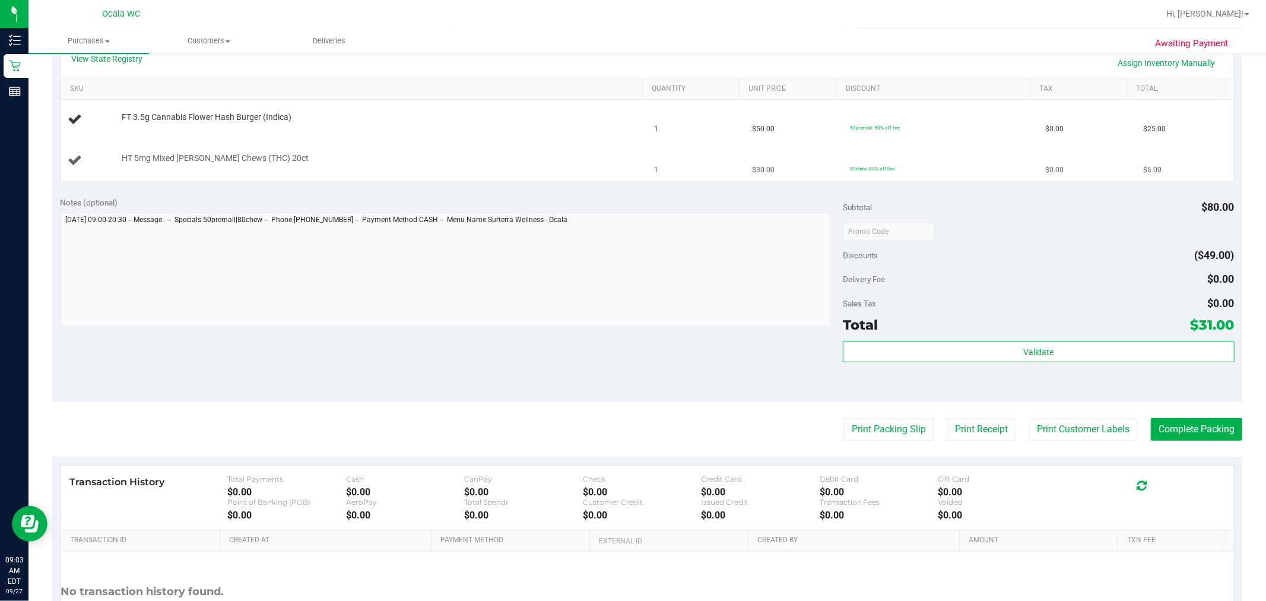
scroll to position [281, 0]
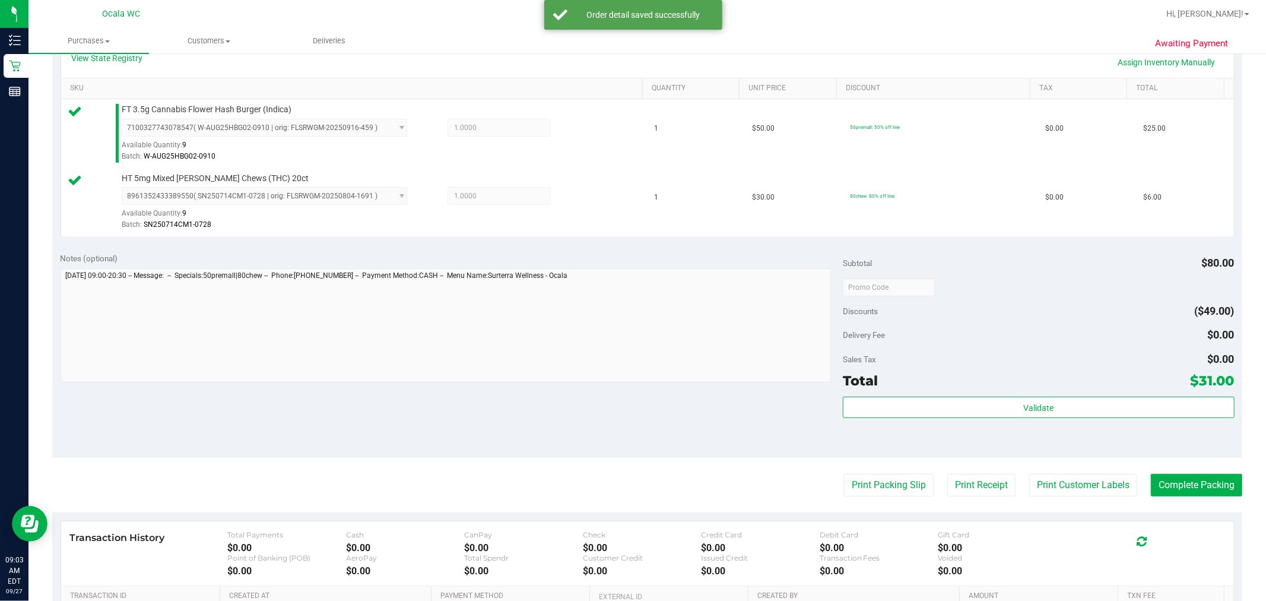
click at [631, 318] on div "Discounts ($49.00)" at bounding box center [1038, 310] width 391 height 21
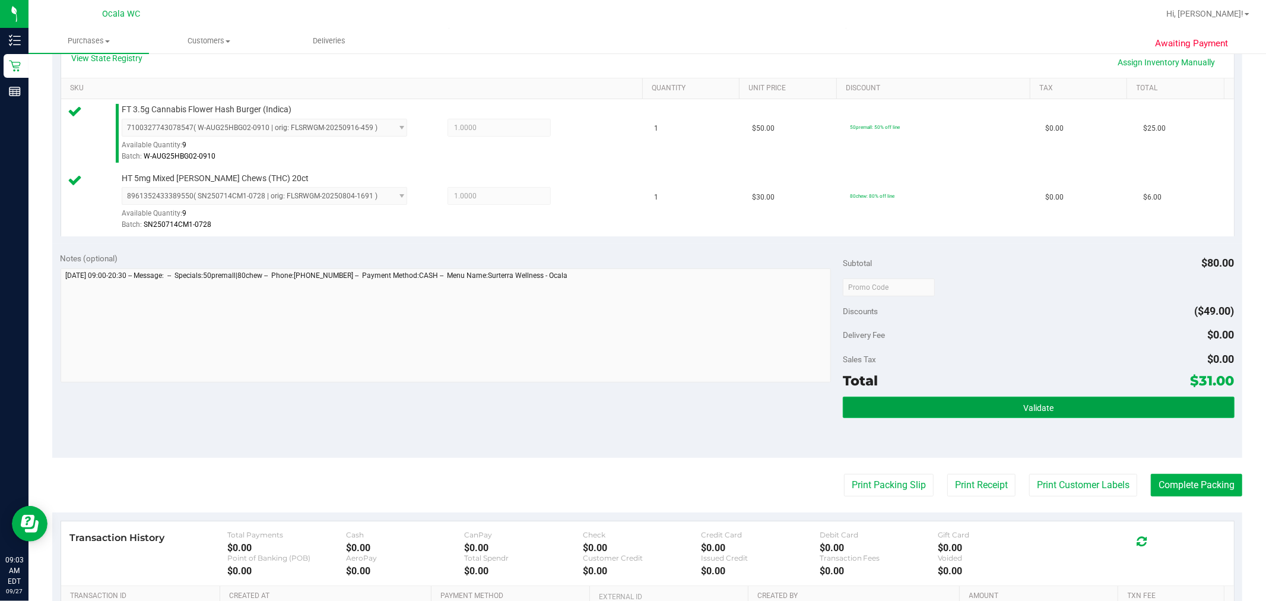
click at [631, 411] on button "Validate" at bounding box center [1038, 407] width 391 height 21
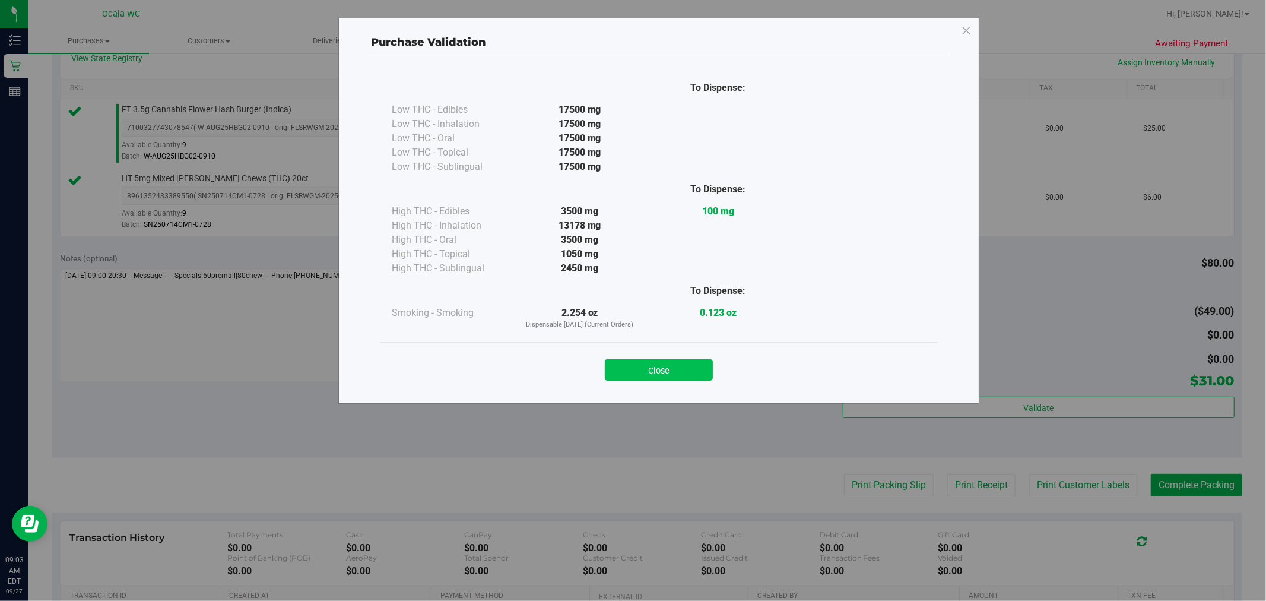
click at [631, 363] on button "Close" at bounding box center [659, 369] width 108 height 21
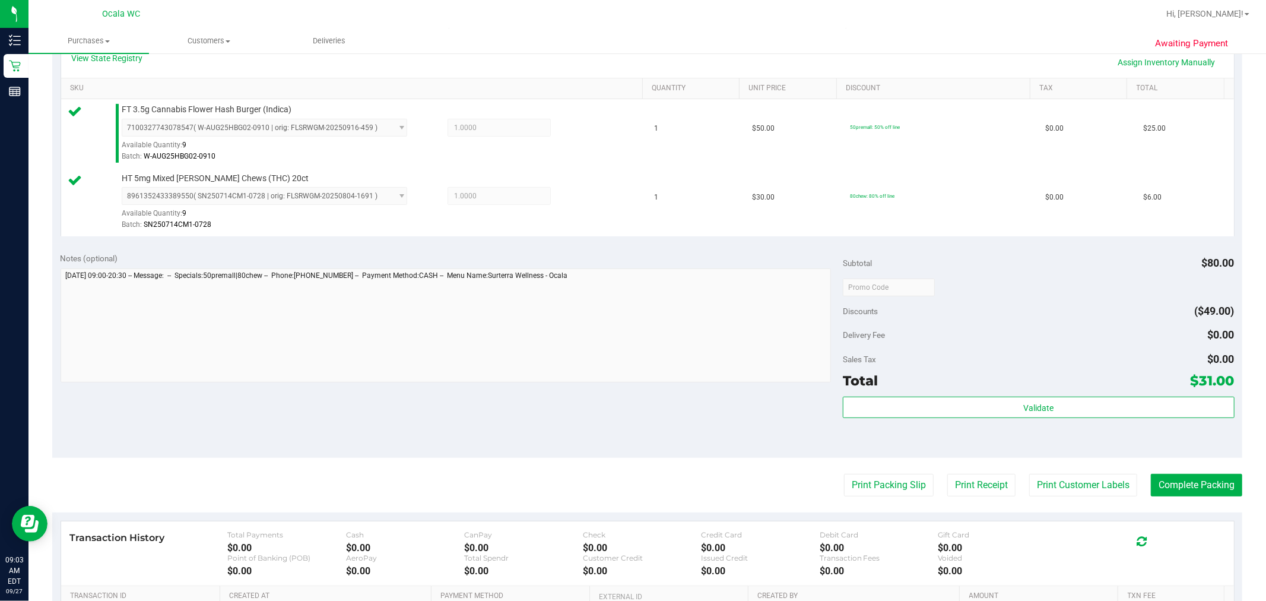
click at [631, 410] on div "Notes (optional) Subtotal $80.00 Discounts ($49.00) Delivery Fee $0.00 Sales Ta…" at bounding box center [647, 351] width 1190 height 214
click at [631, 490] on button "Print Packing Slip" at bounding box center [889, 485] width 90 height 23
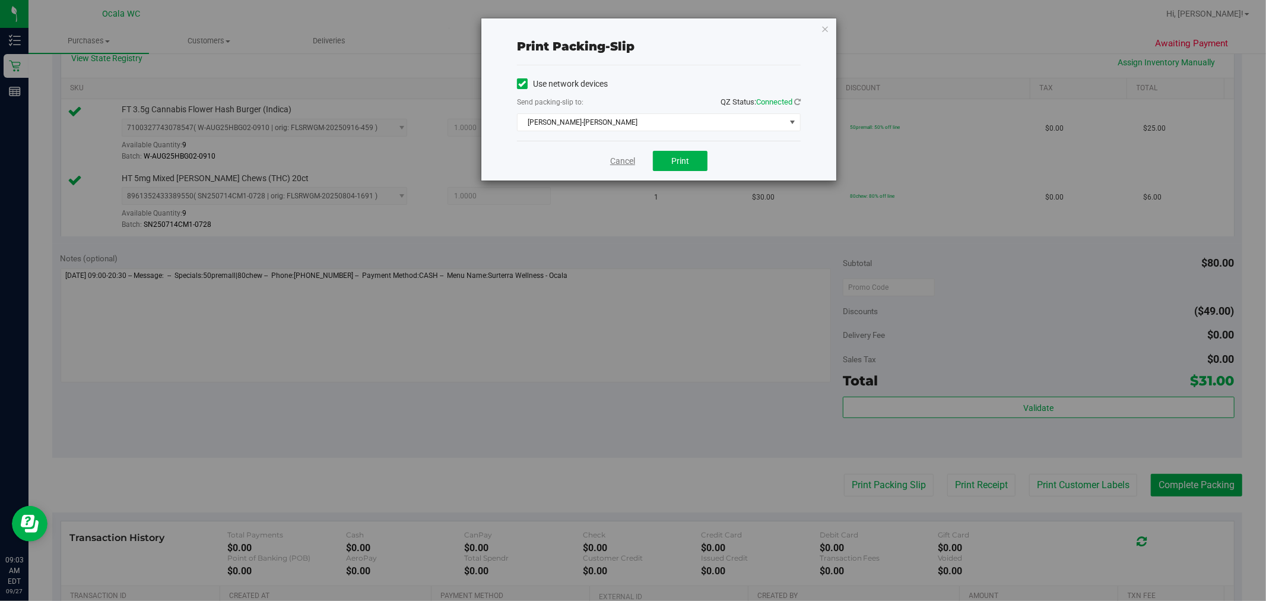
click at [628, 164] on link "Cancel" at bounding box center [622, 161] width 25 height 12
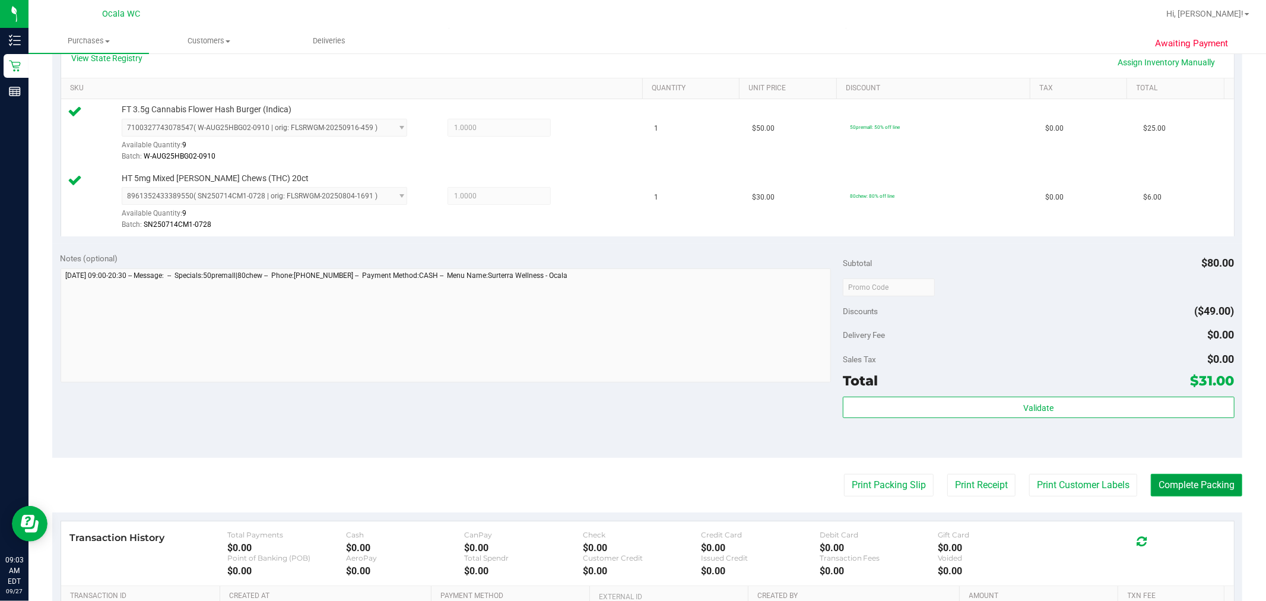
click at [631, 486] on button "Complete Packing" at bounding box center [1196, 485] width 91 height 23
click at [631, 485] on button "Print Customer Labels" at bounding box center [1074, 485] width 108 height 23
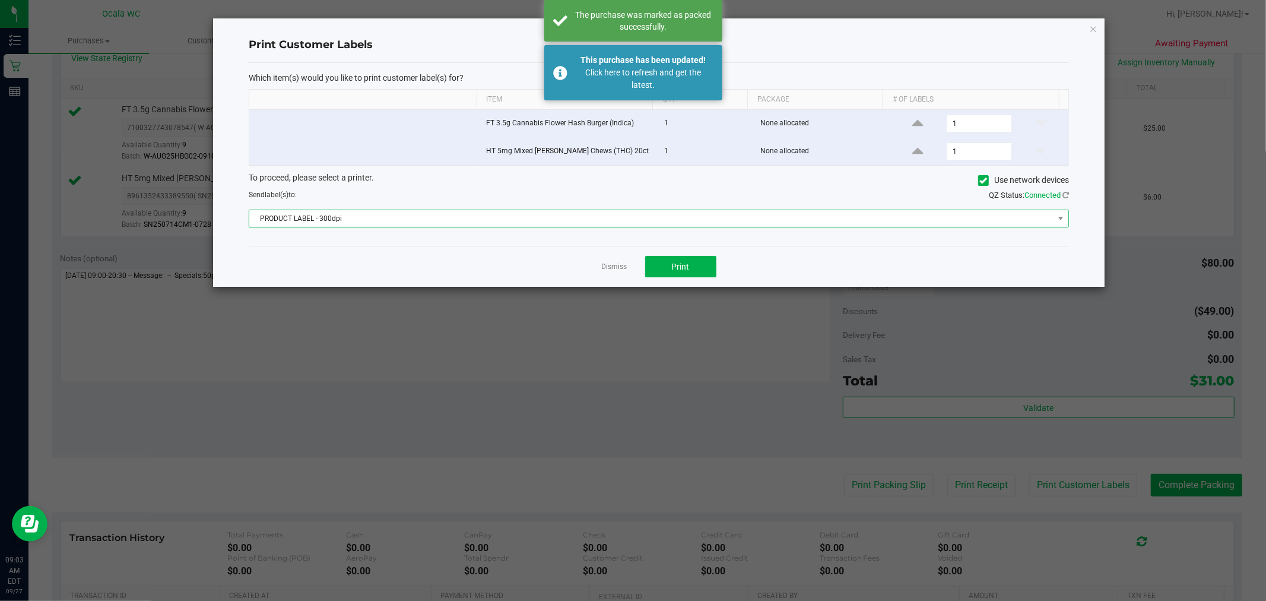
click at [631, 223] on span "PRODUCT LABEL - 300dpi" at bounding box center [651, 218] width 804 height 17
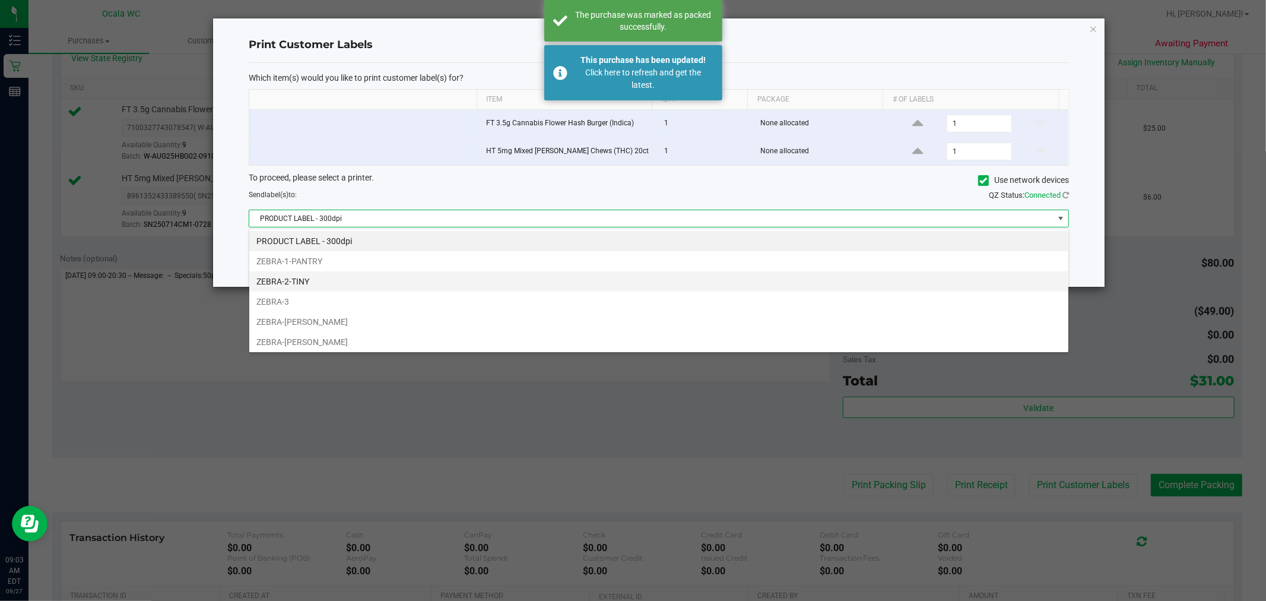
scroll to position [18, 820]
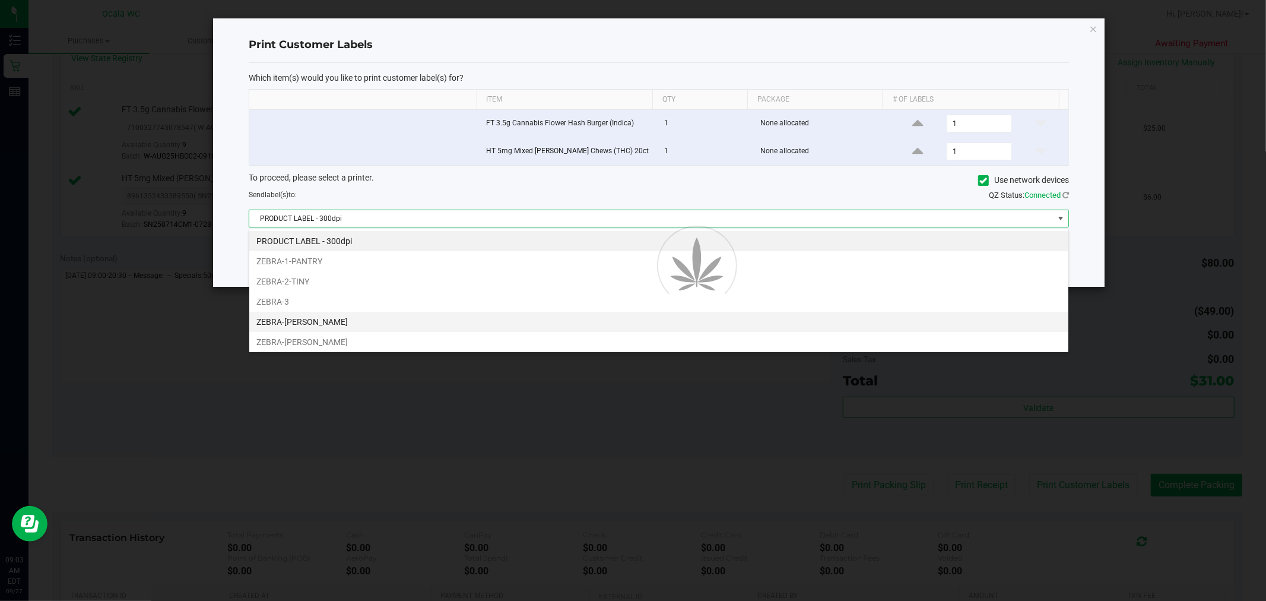
click at [300, 324] on li "ZEBRA-[PERSON_NAME]" at bounding box center [658, 322] width 819 height 20
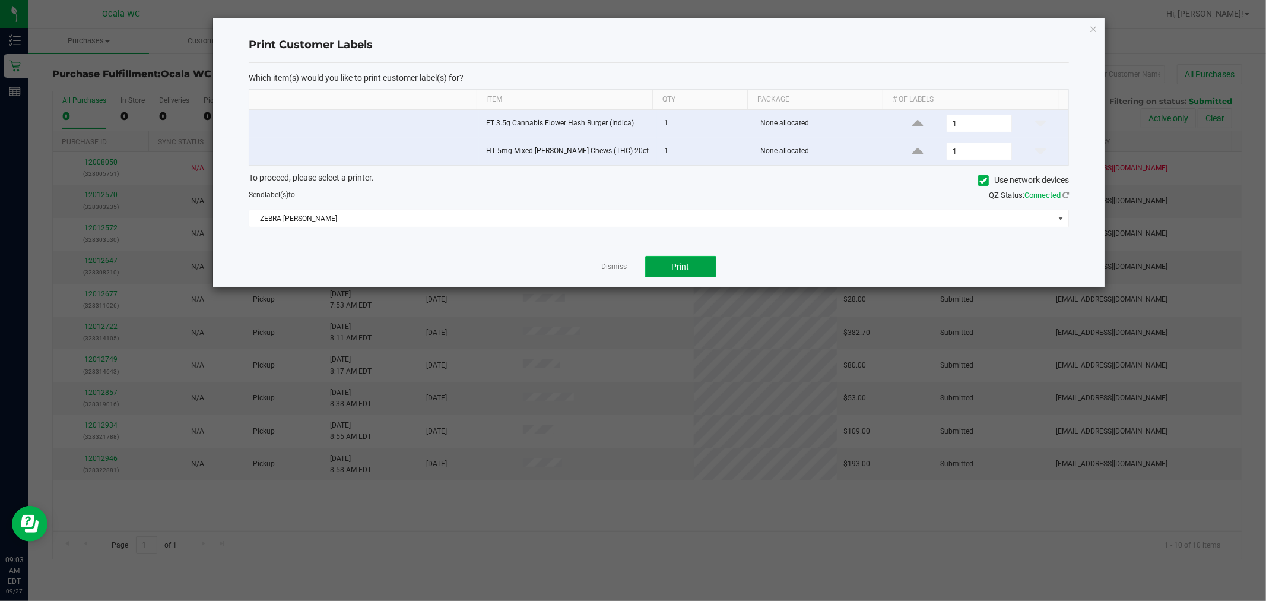
click at [631, 262] on span "Print" at bounding box center [681, 266] width 18 height 9
click at [614, 270] on link "Dismiss" at bounding box center [615, 267] width 26 height 10
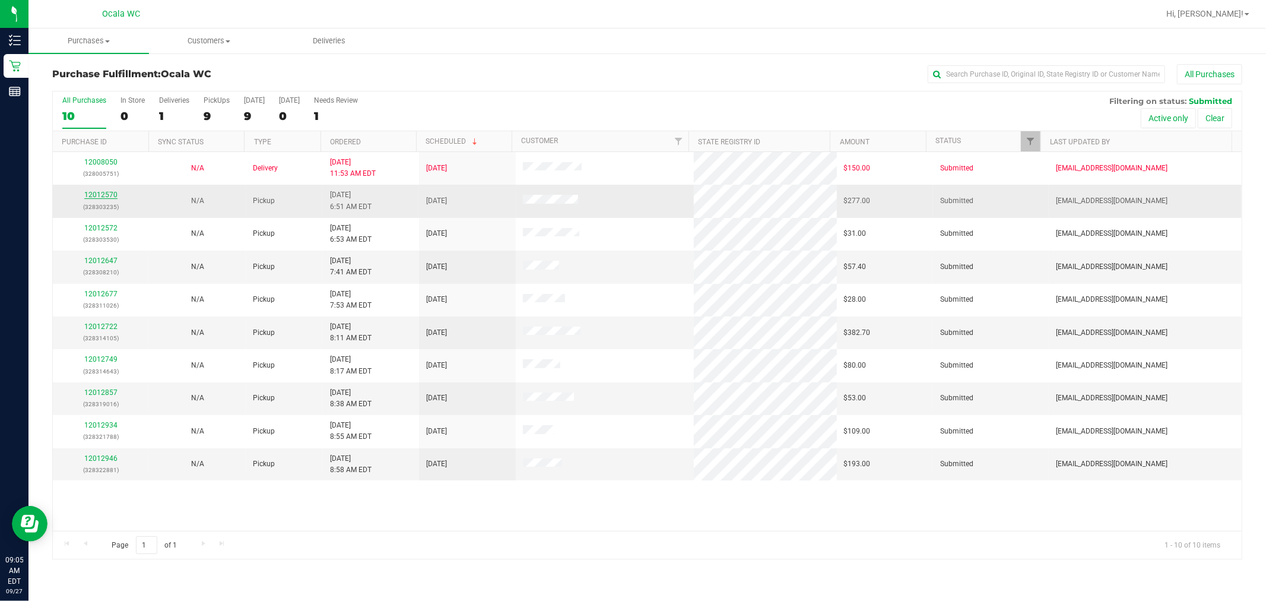
click at [102, 197] on link "12012570" at bounding box center [100, 195] width 33 height 8
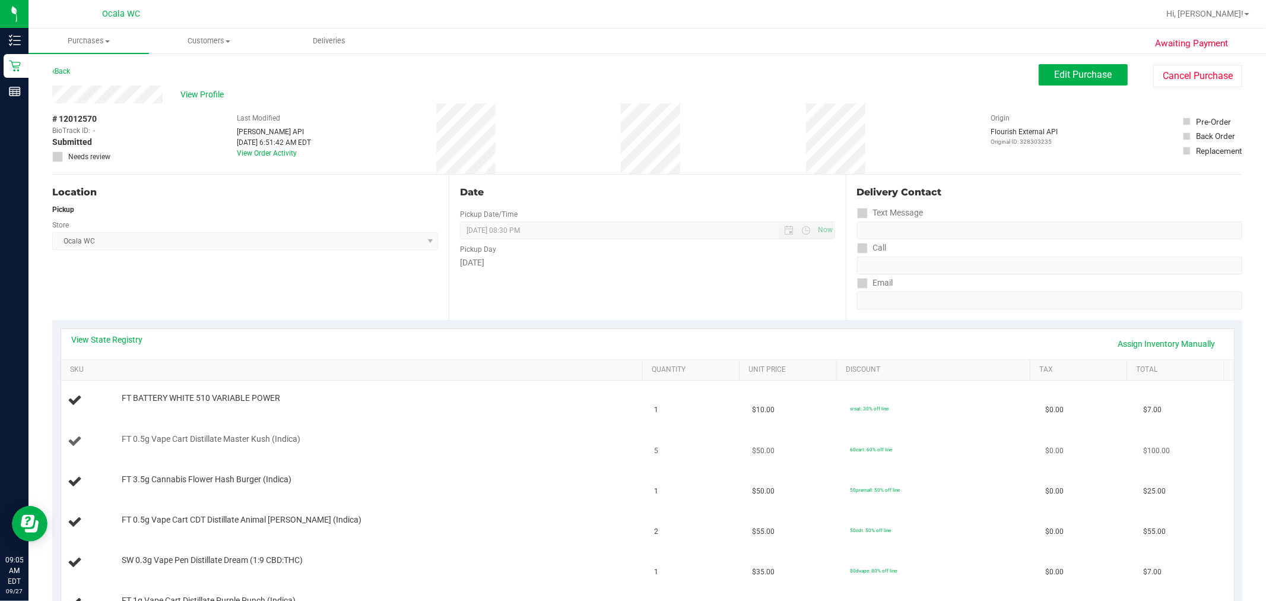
click at [461, 441] on div "FT 0.5g Vape Cart Distillate Master Kush (Indica)" at bounding box center [376, 439] width 521 height 12
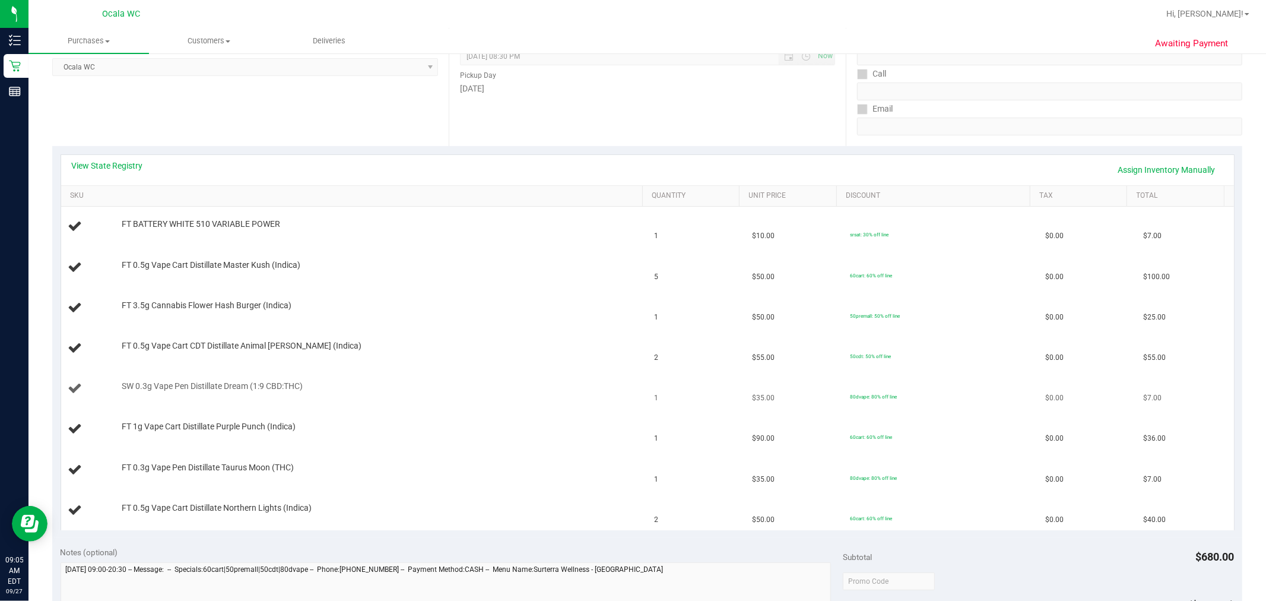
scroll to position [198, 0]
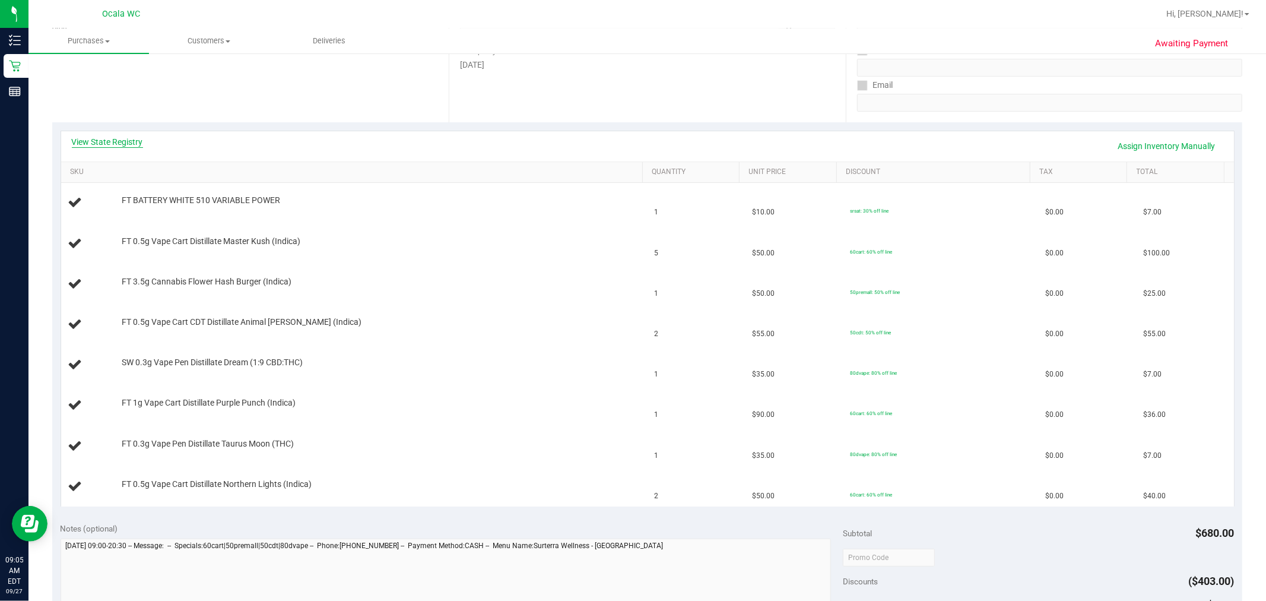
click at [119, 143] on link "View State Registry" at bounding box center [107, 142] width 71 height 12
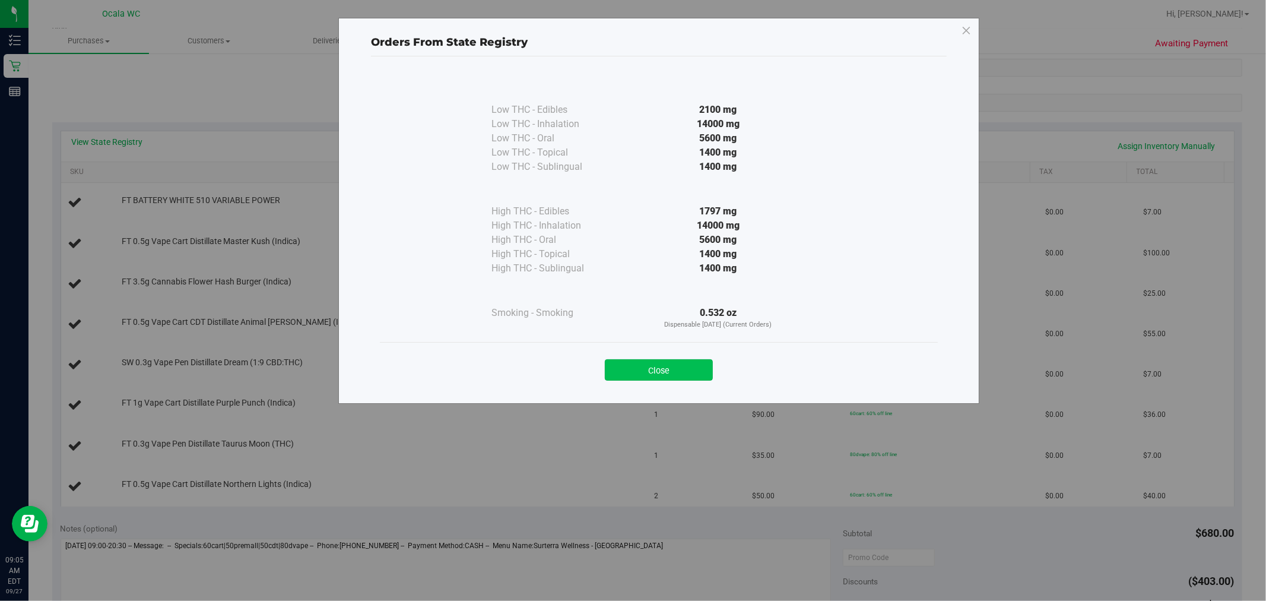
click at [631, 374] on button "Close" at bounding box center [659, 369] width 108 height 21
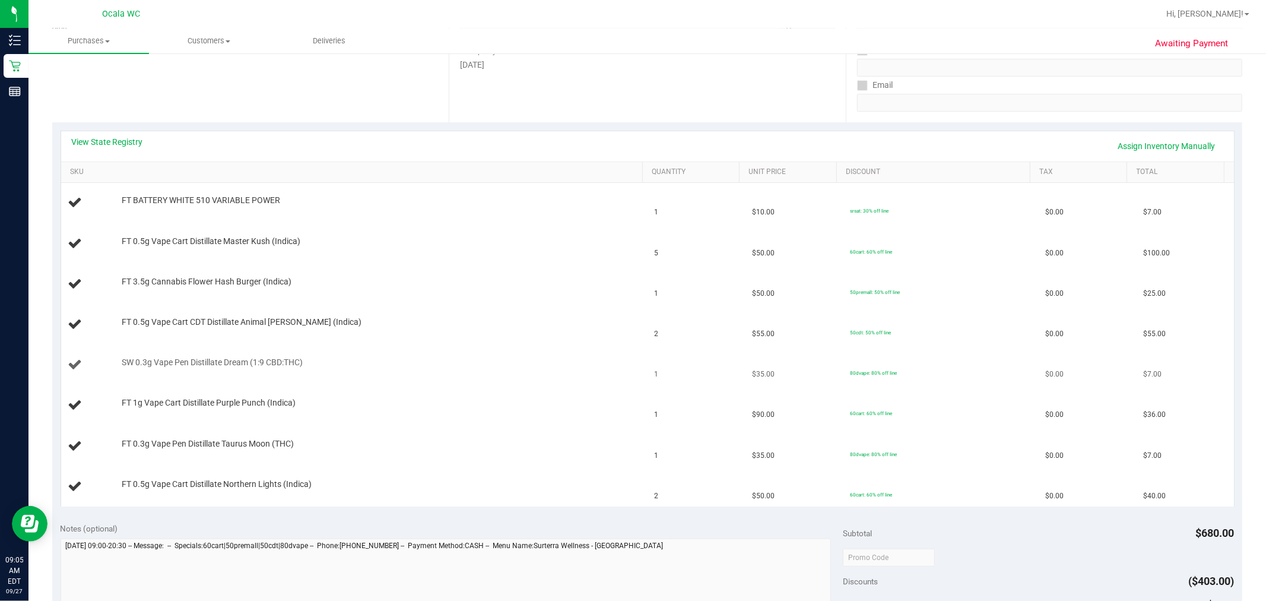
click at [476, 359] on div "SW 0.3g Vape Pen Distillate Dream (1:9 CBD:THC)" at bounding box center [376, 363] width 521 height 12
click at [72, 175] on link "SKU" at bounding box center [354, 171] width 568 height 9
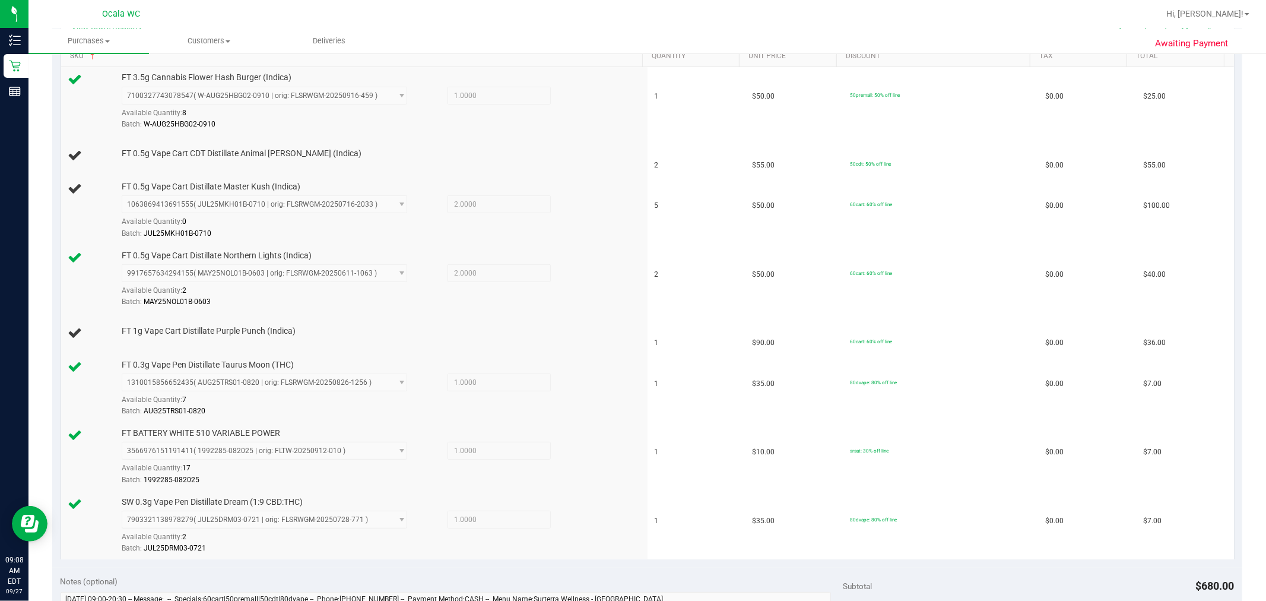
scroll to position [321, 0]
